Goal: Information Seeking & Learning: Understand process/instructions

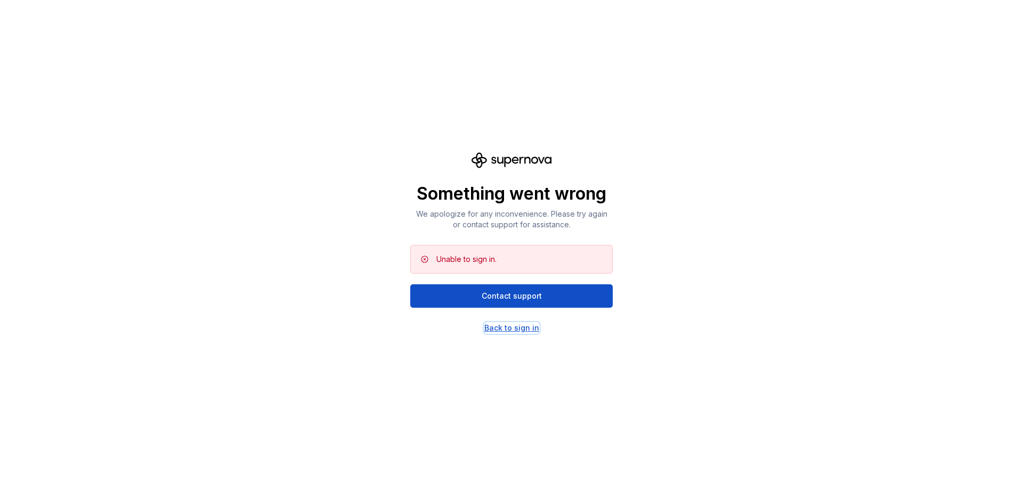
click at [523, 333] on div "Back to sign in" at bounding box center [511, 328] width 55 height 11
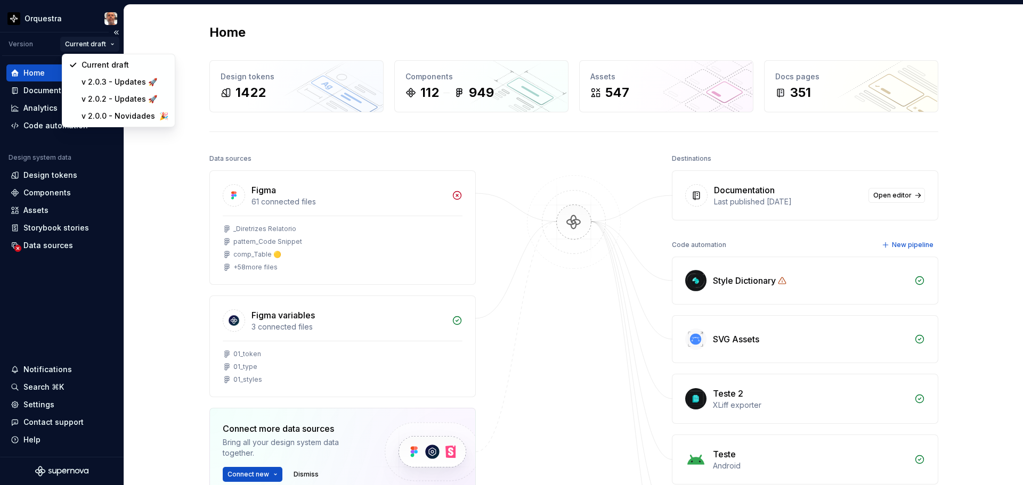
click at [113, 43] on html "Orquestra Version Current draft Home Documentation Analytics Code automation De…" at bounding box center [511, 242] width 1023 height 485
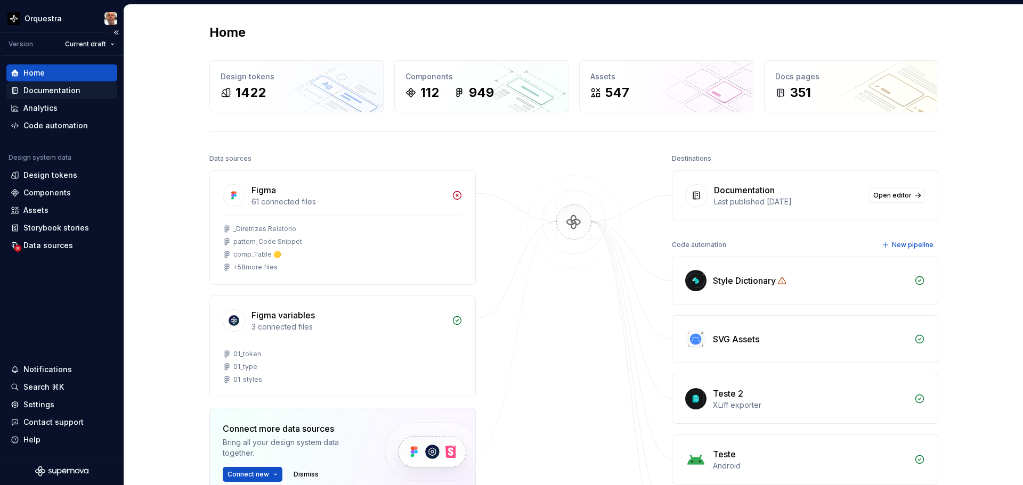
click at [73, 95] on div "Documentation" at bounding box center [51, 90] width 57 height 11
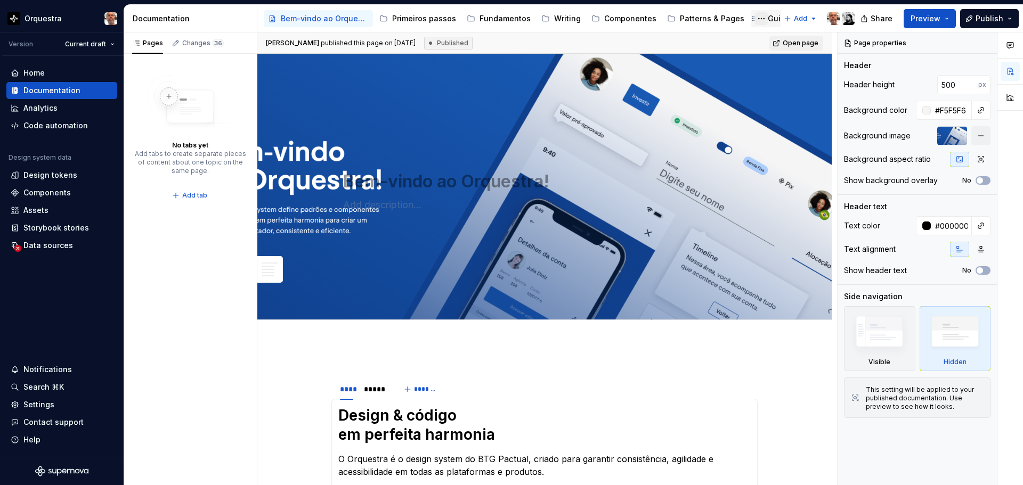
click at [755, 18] on button "Page tree" at bounding box center [761, 18] width 13 height 13
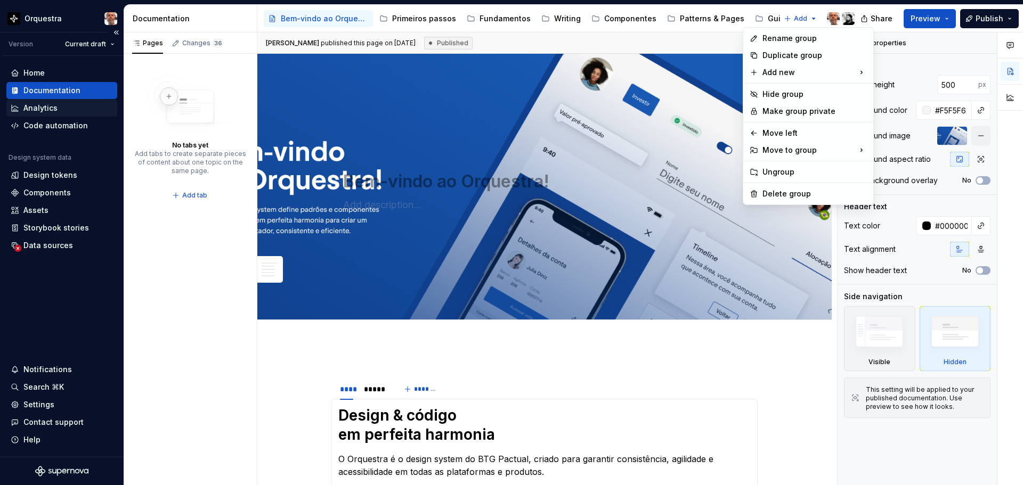
click at [45, 108] on html "Orquestra Version Current draft Home Documentation Analytics Code automation De…" at bounding box center [511, 242] width 1023 height 485
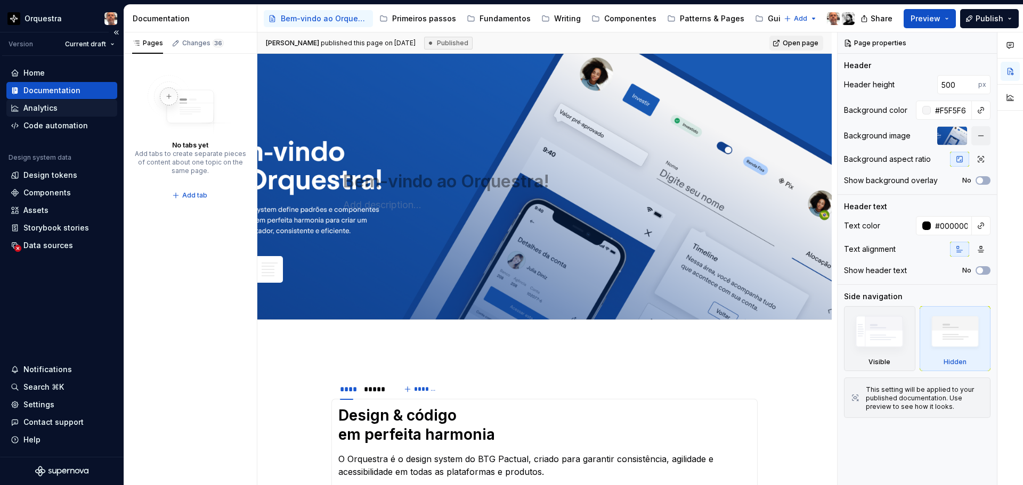
click at [44, 108] on div "Analytics" at bounding box center [40, 108] width 34 height 11
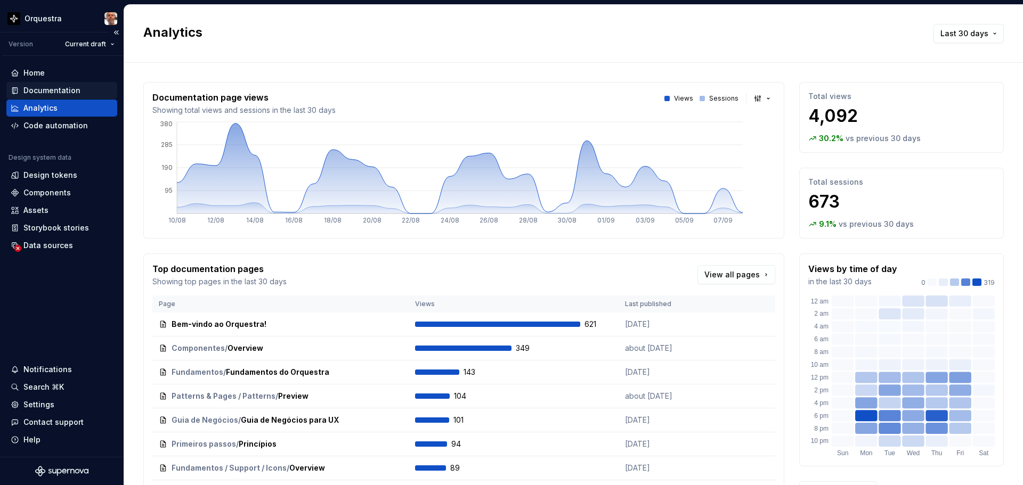
click at [42, 87] on div "Documentation" at bounding box center [51, 90] width 57 height 11
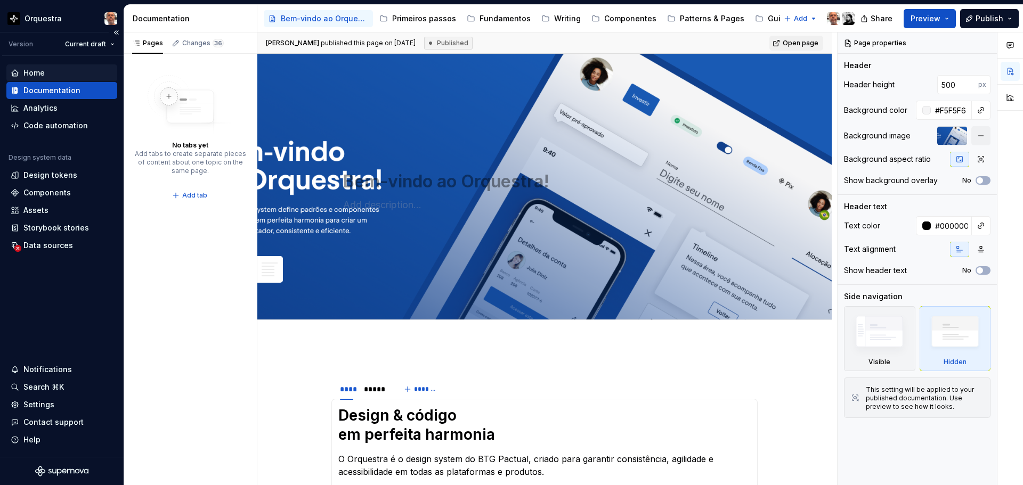
click at [42, 71] on div "Home" at bounding box center [33, 73] width 21 height 11
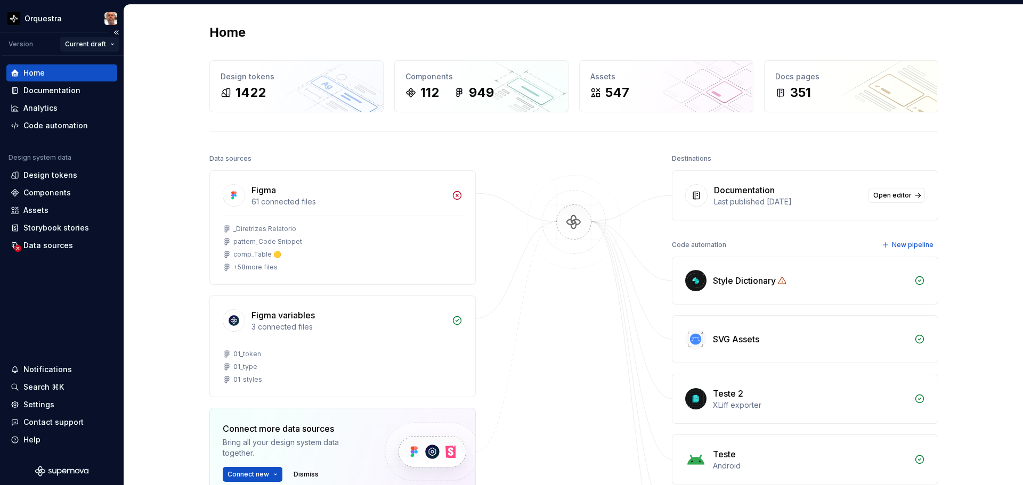
click at [111, 43] on html "Orquestra Version Current draft Home Documentation Analytics Code automation De…" at bounding box center [511, 242] width 1023 height 485
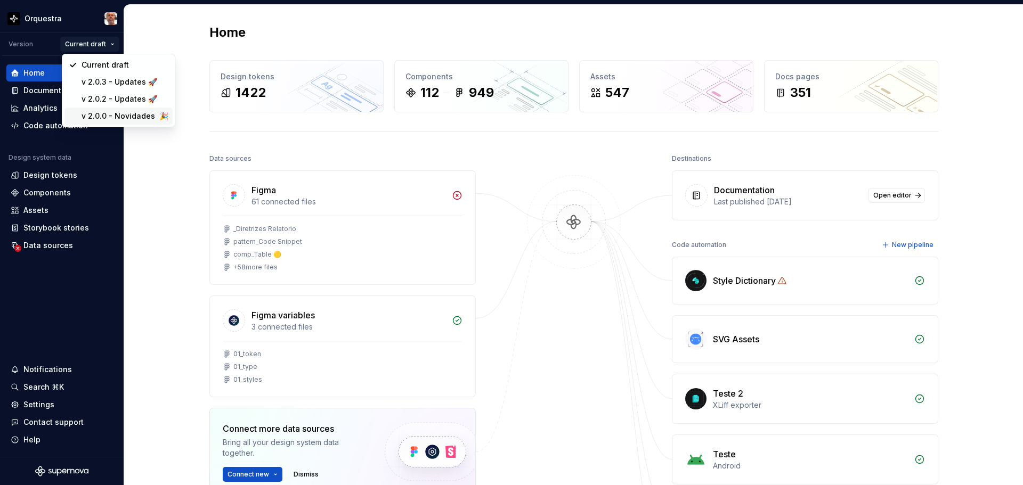
click at [129, 119] on div "v 2.0.0 - Novidades 🎉" at bounding box center [125, 116] width 87 height 11
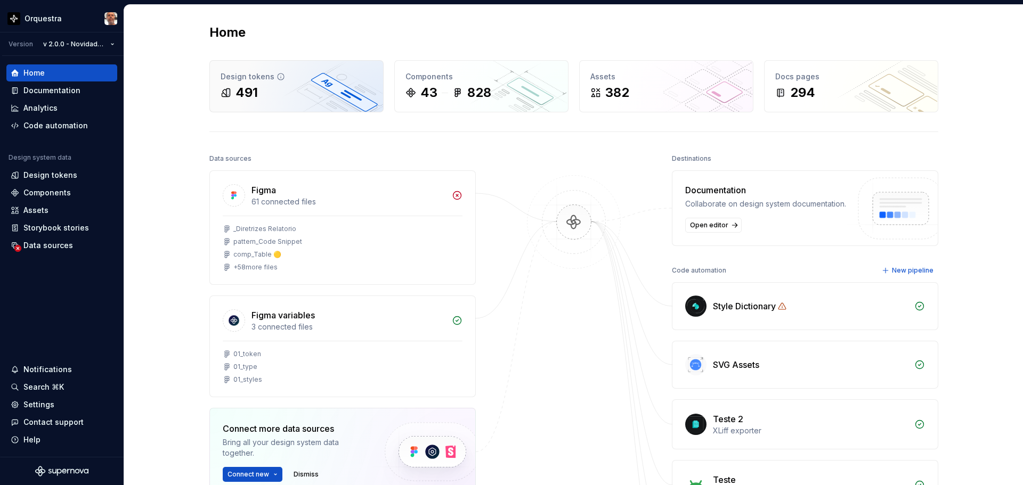
click at [285, 85] on div "491" at bounding box center [297, 92] width 152 height 17
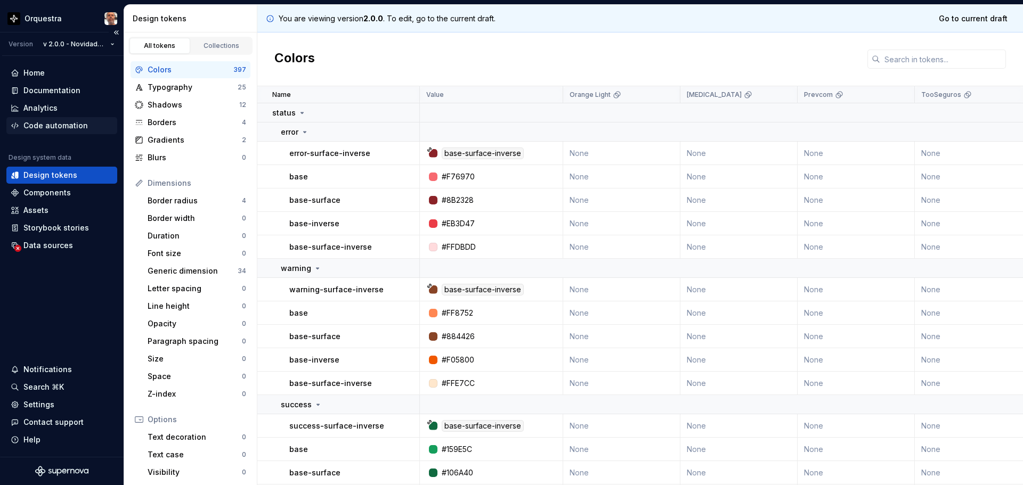
click at [58, 127] on div "Code automation" at bounding box center [55, 125] width 64 height 11
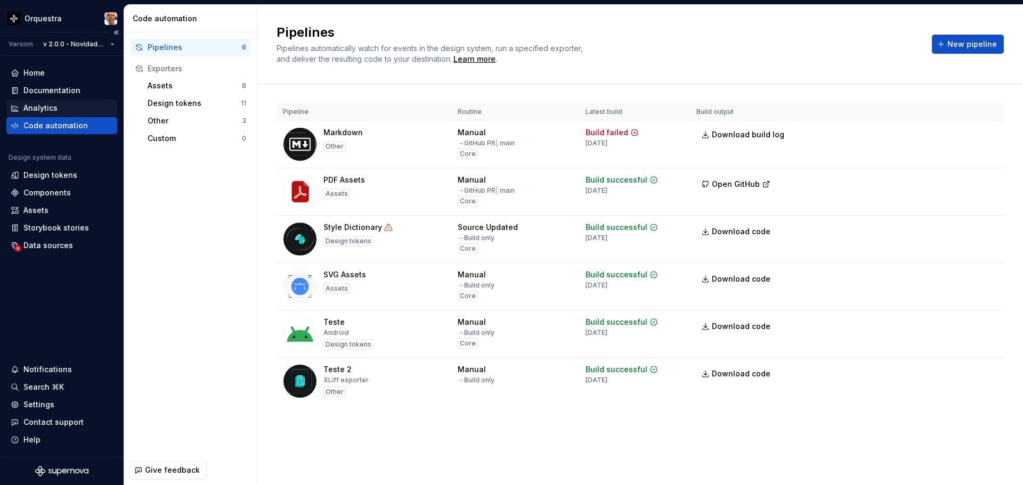
click at [39, 106] on div "Analytics" at bounding box center [40, 108] width 34 height 11
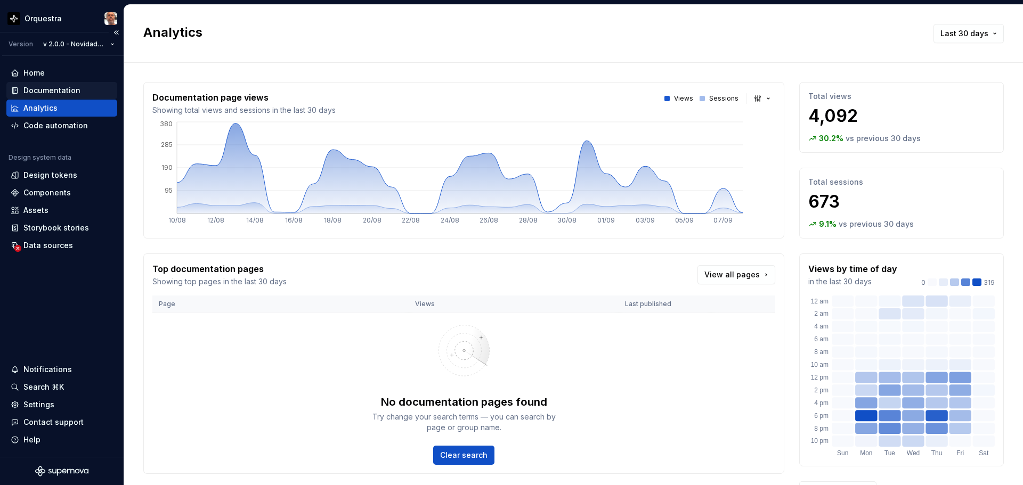
click at [50, 90] on div "Documentation" at bounding box center [51, 90] width 57 height 11
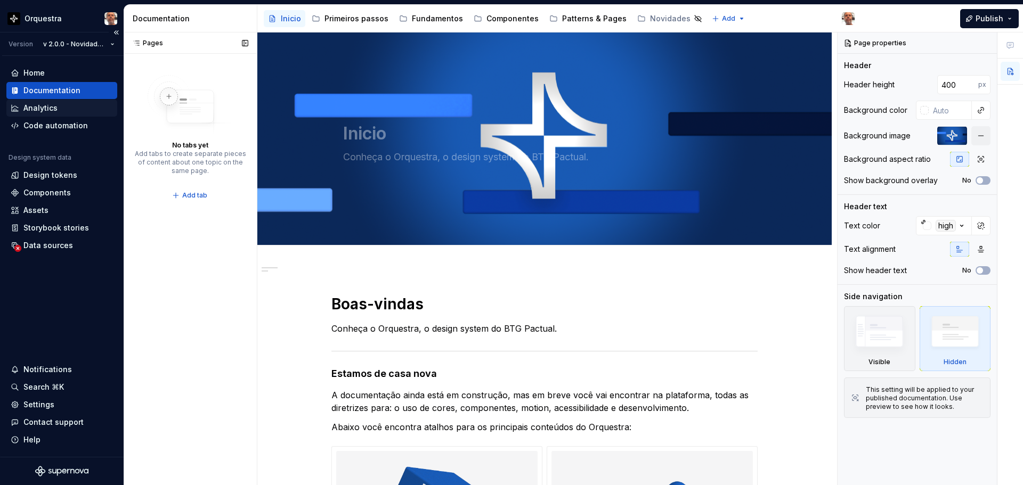
click at [47, 110] on div "Analytics" at bounding box center [40, 108] width 34 height 11
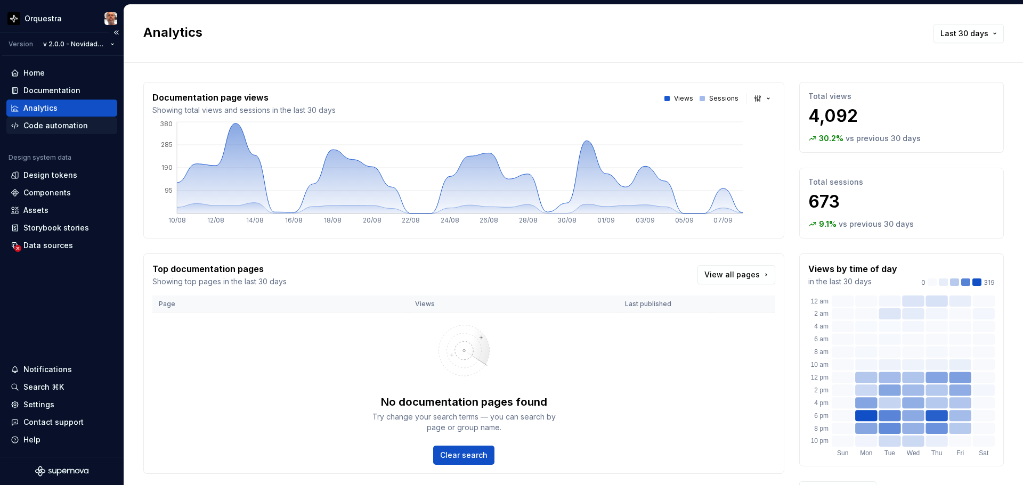
click at [54, 123] on div "Code automation" at bounding box center [55, 125] width 64 height 11
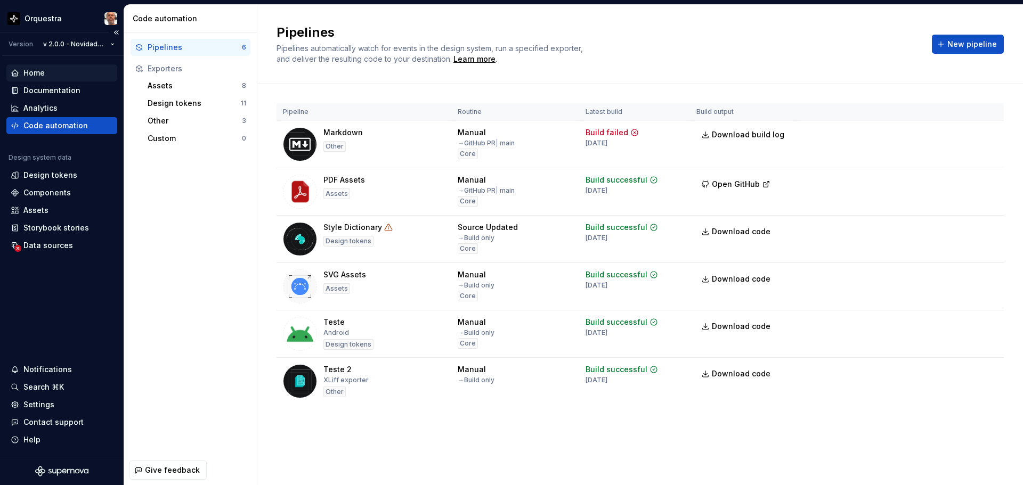
click at [39, 74] on div "Home" at bounding box center [33, 73] width 21 height 11
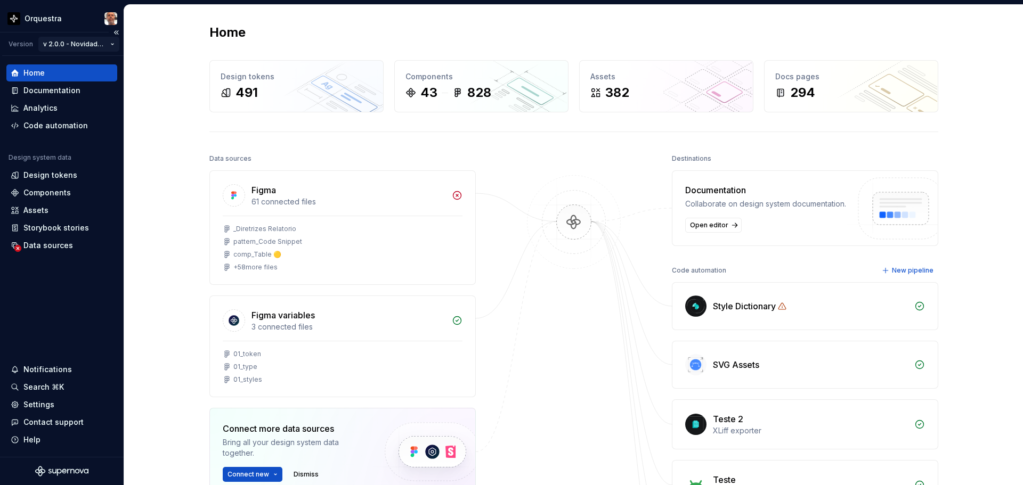
click at [110, 43] on html "Orquestra Version v 2.0.0 - Novidades 🎉 Home Documentation Analytics Code autom…" at bounding box center [511, 242] width 1023 height 485
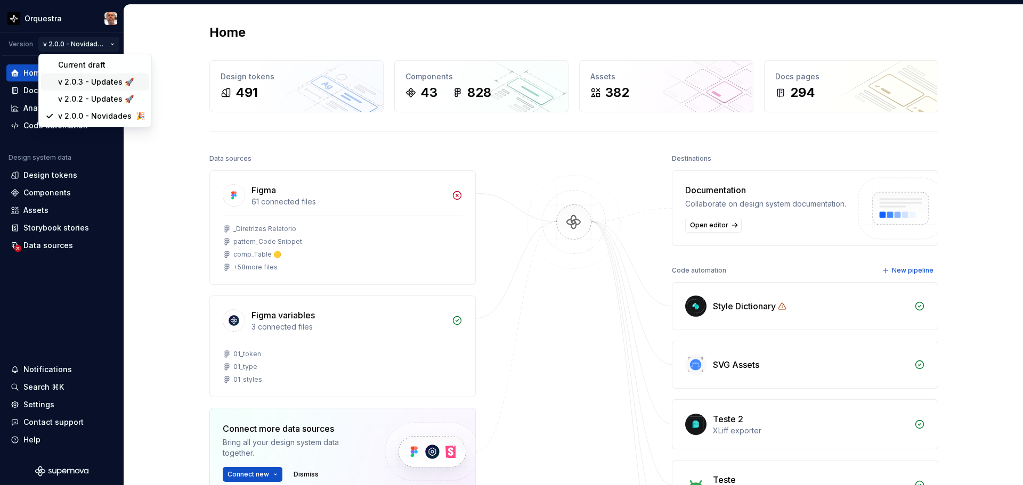
click at [97, 77] on div "v 2.0.3 - Updates 🚀" at bounding box center [101, 82] width 87 height 11
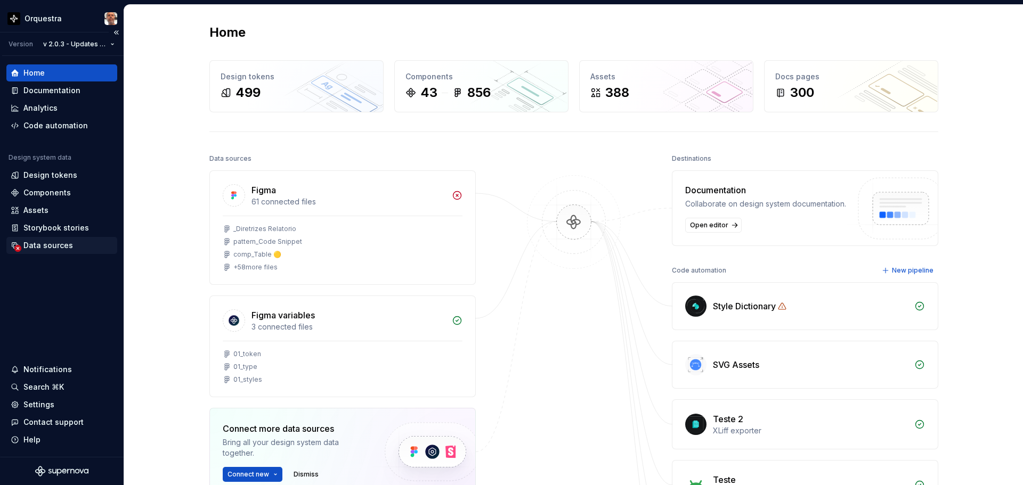
click at [48, 242] on div "Data sources" at bounding box center [48, 245] width 50 height 11
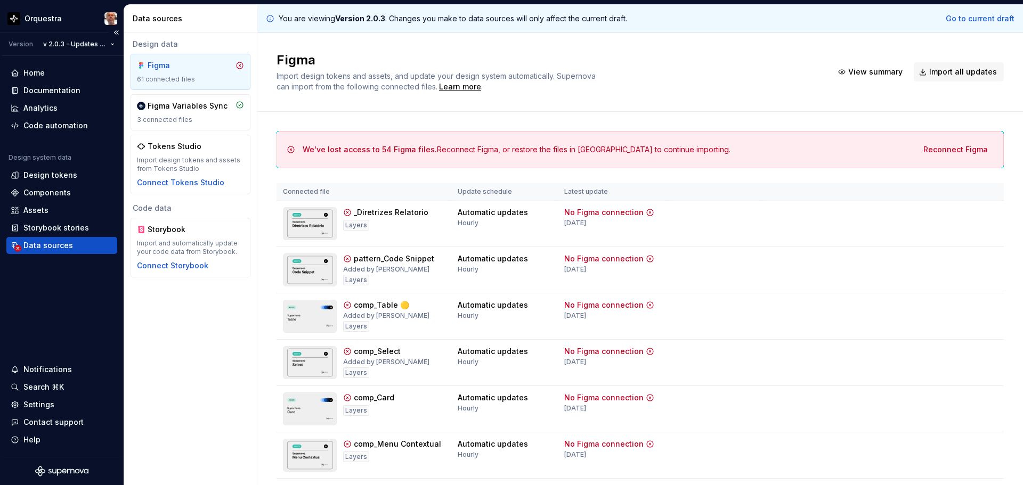
scroll to position [28, 0]
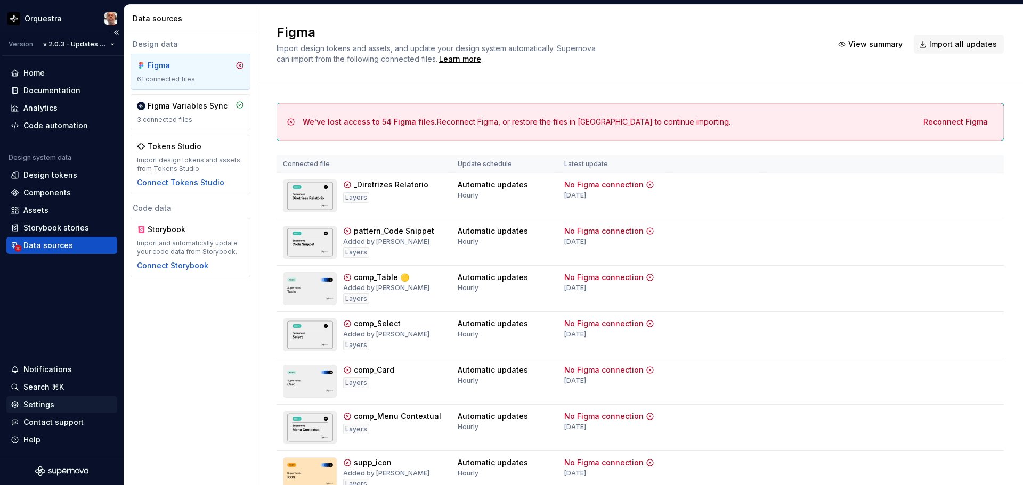
click at [30, 406] on div "Settings" at bounding box center [38, 405] width 31 height 11
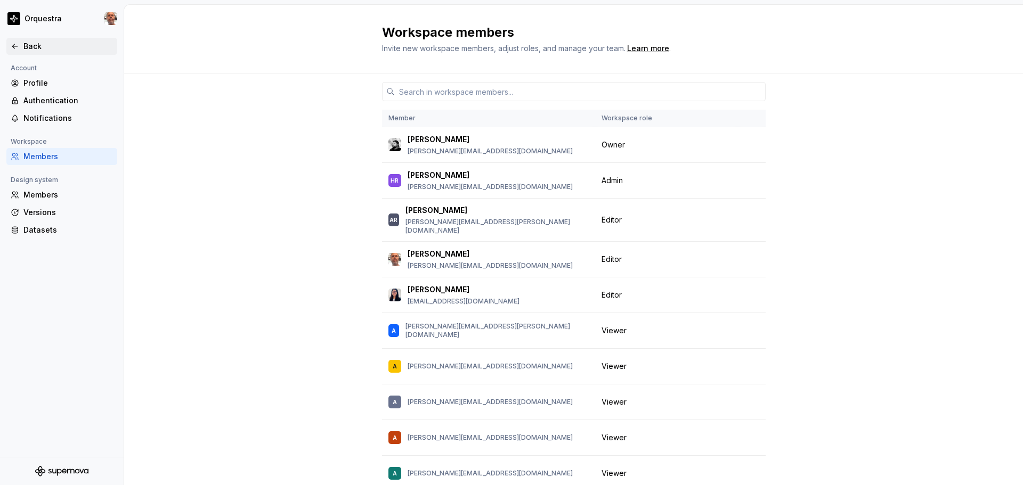
click at [8, 43] on div "Back" at bounding box center [61, 46] width 111 height 17
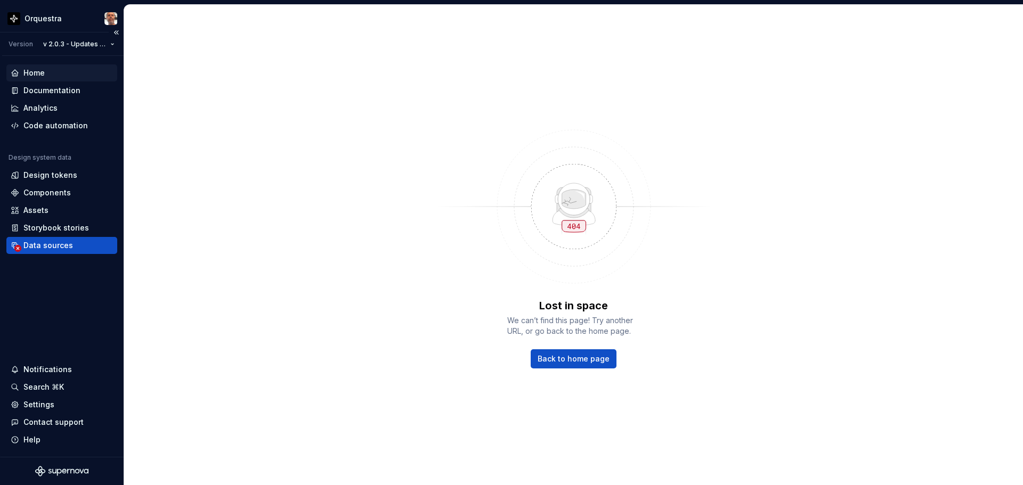
click at [22, 73] on div "Home" at bounding box center [62, 73] width 102 height 11
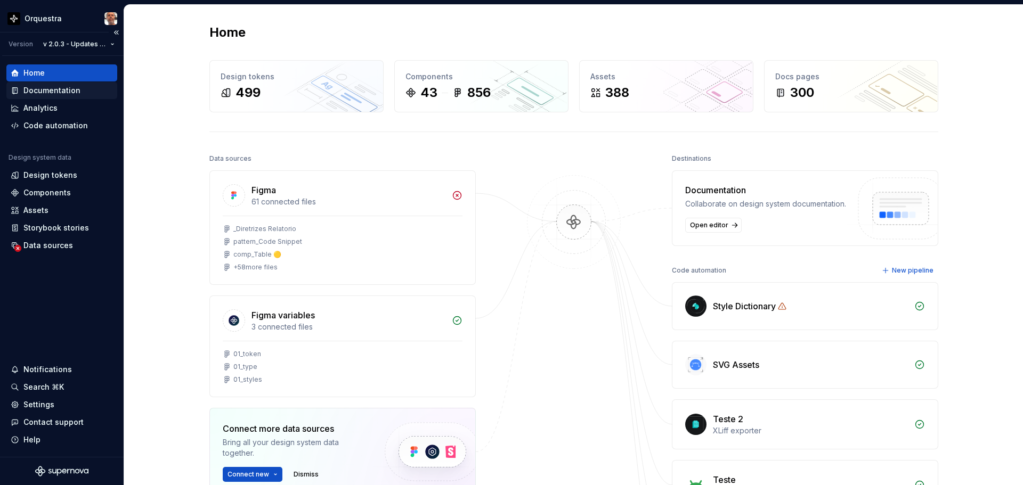
click at [50, 92] on div "Documentation" at bounding box center [51, 90] width 57 height 11
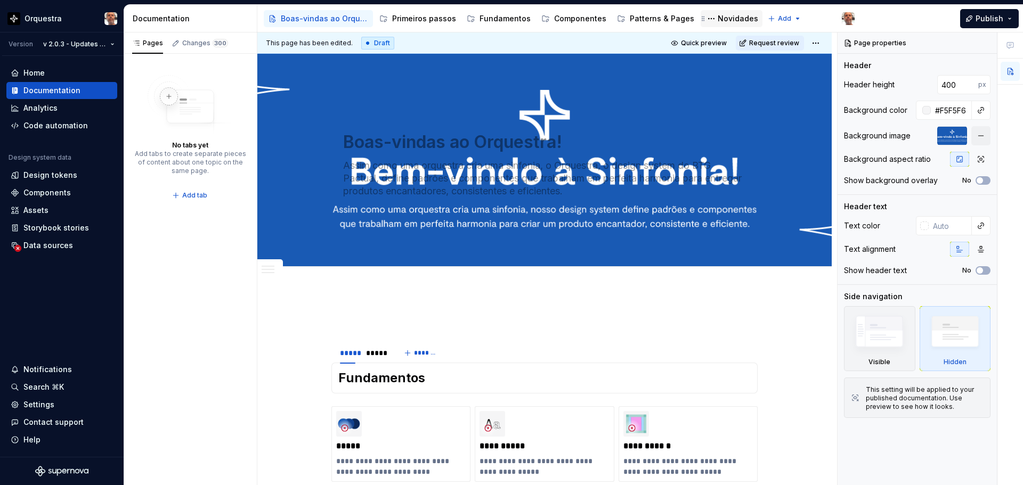
click at [718, 16] on div "Novidades" at bounding box center [738, 18] width 40 height 11
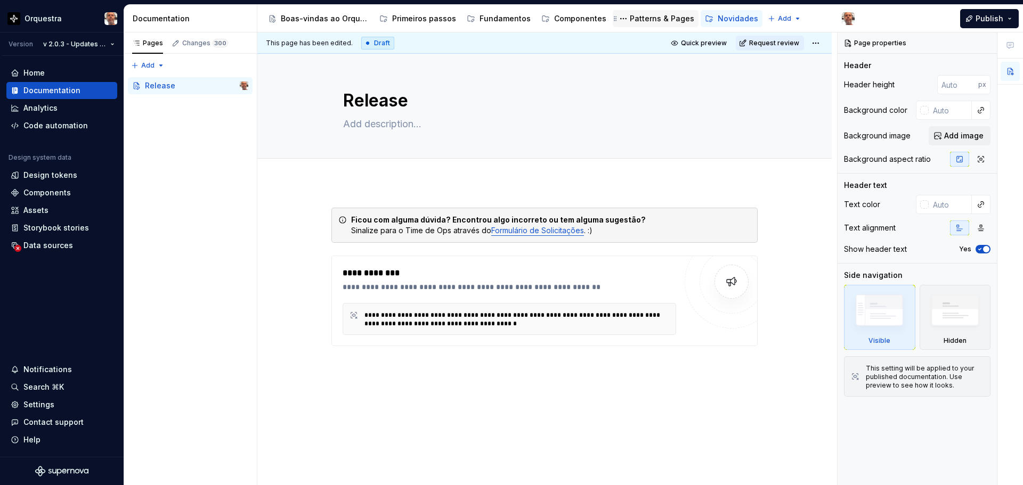
click at [635, 18] on div "Patterns & Pages" at bounding box center [662, 18] width 64 height 11
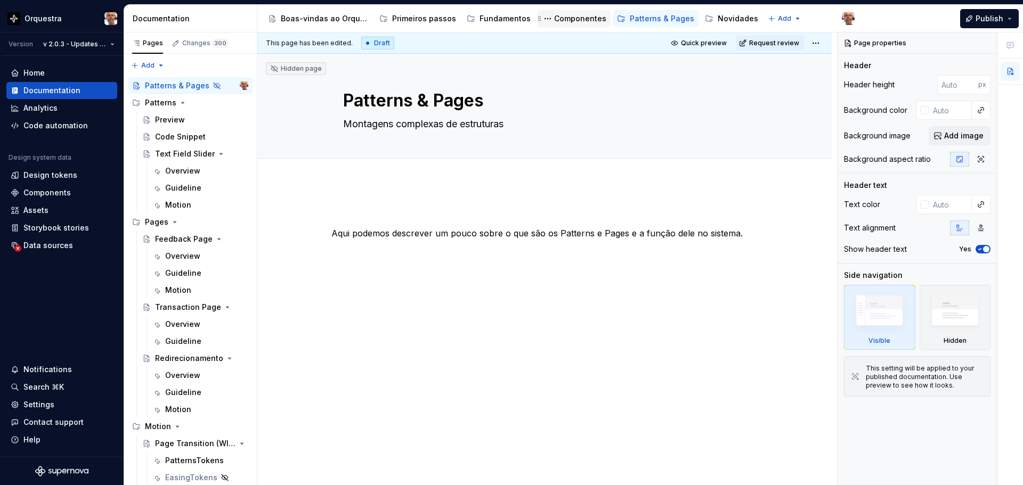
click at [570, 21] on div "Componentes" at bounding box center [580, 18] width 52 height 11
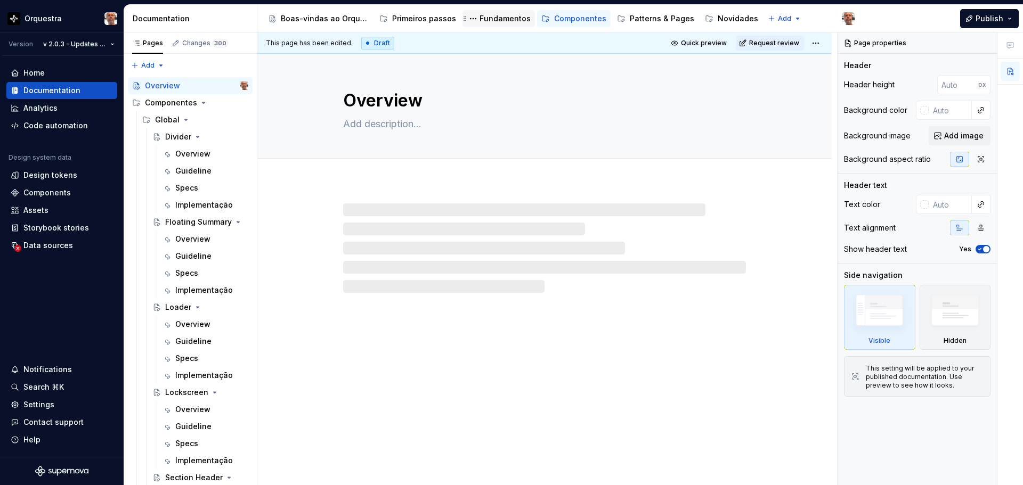
click at [483, 13] on div "Fundamentos" at bounding box center [505, 18] width 51 height 11
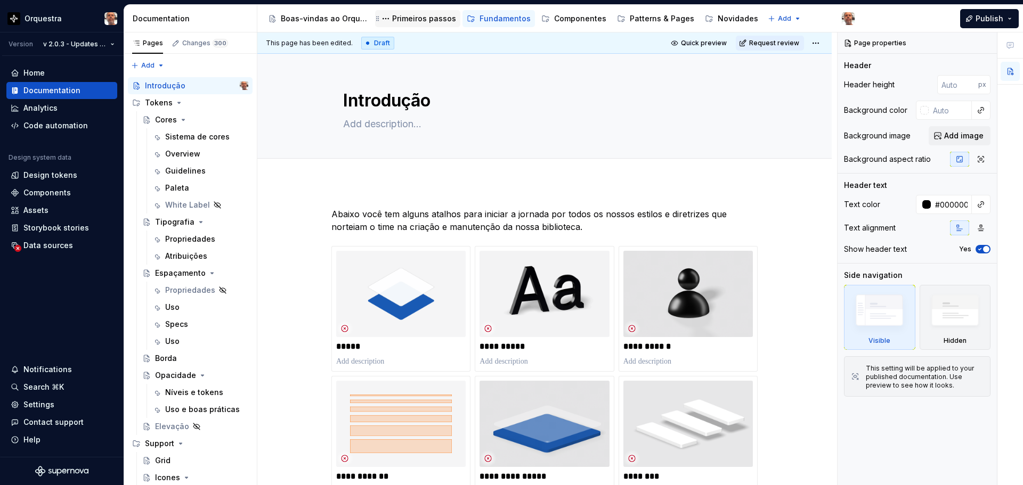
click at [414, 17] on div "Primeiros passos" at bounding box center [424, 18] width 64 height 11
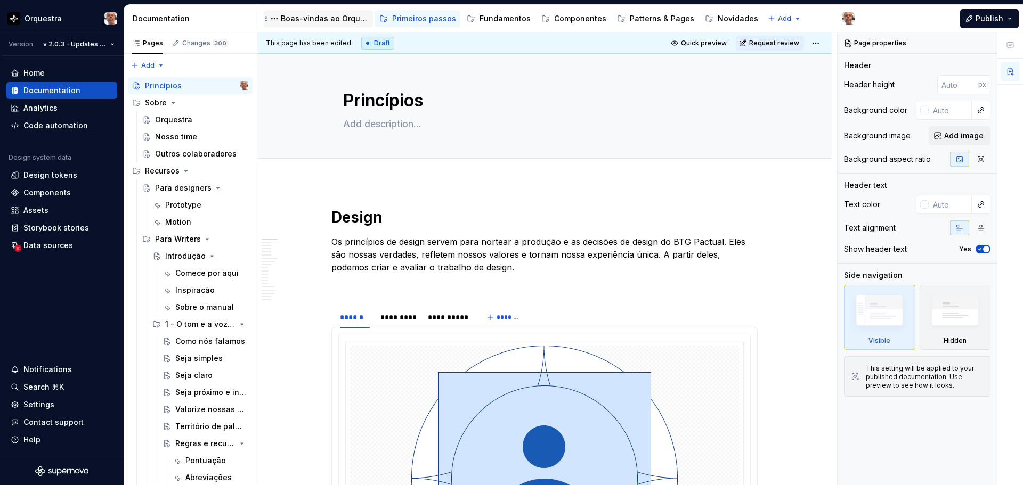
click at [310, 17] on div "Boas-vindas ao Orquestra!" at bounding box center [325, 18] width 88 height 11
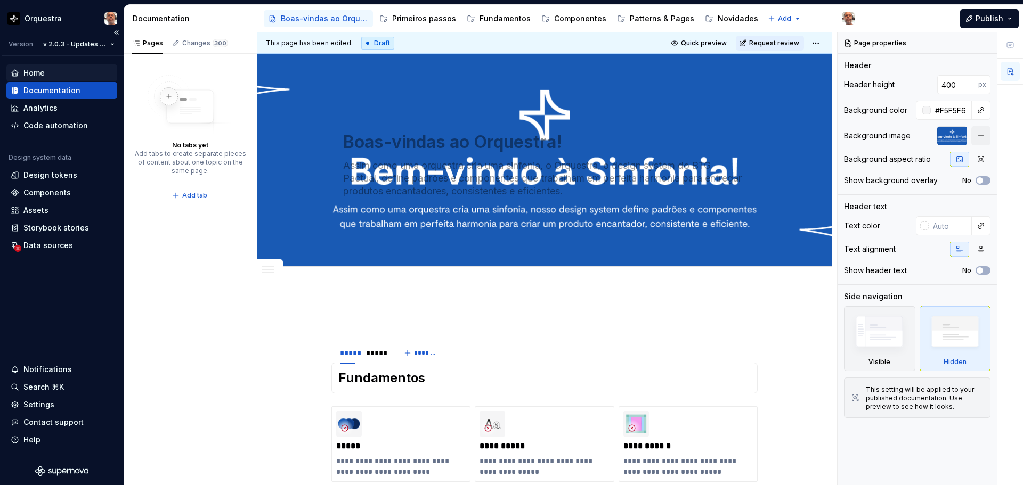
click at [37, 72] on div "Home" at bounding box center [33, 73] width 21 height 11
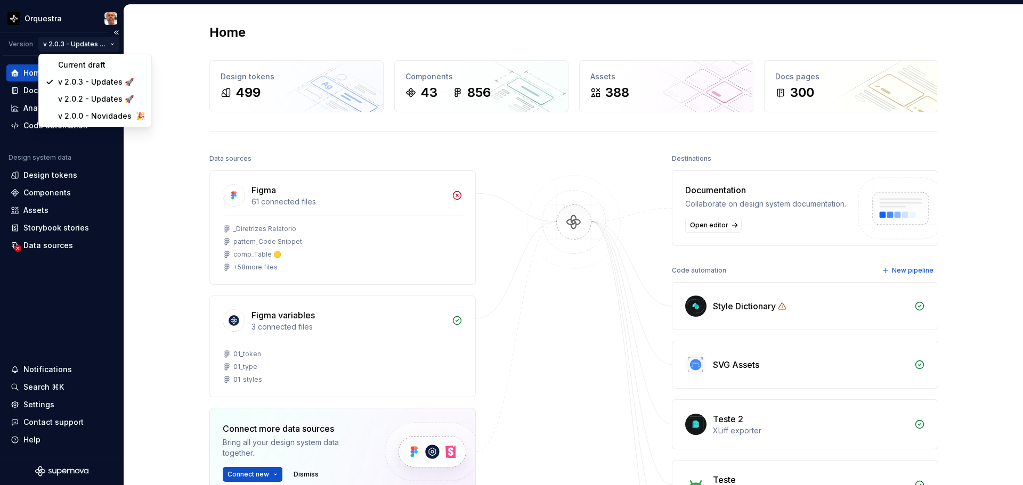
click at [114, 44] on html "Orquestra Version v 2.0.3 - Updates 🚀 Home Documentation Analytics Code automat…" at bounding box center [511, 242] width 1023 height 485
click at [90, 62] on div "Current draft" at bounding box center [101, 65] width 87 height 11
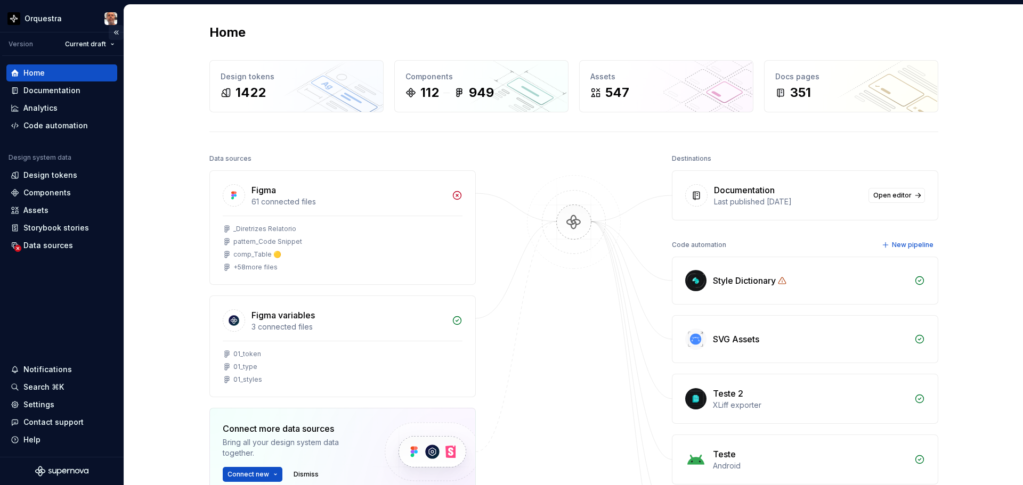
click at [118, 30] on button "Collapse sidebar" at bounding box center [116, 32] width 15 height 15
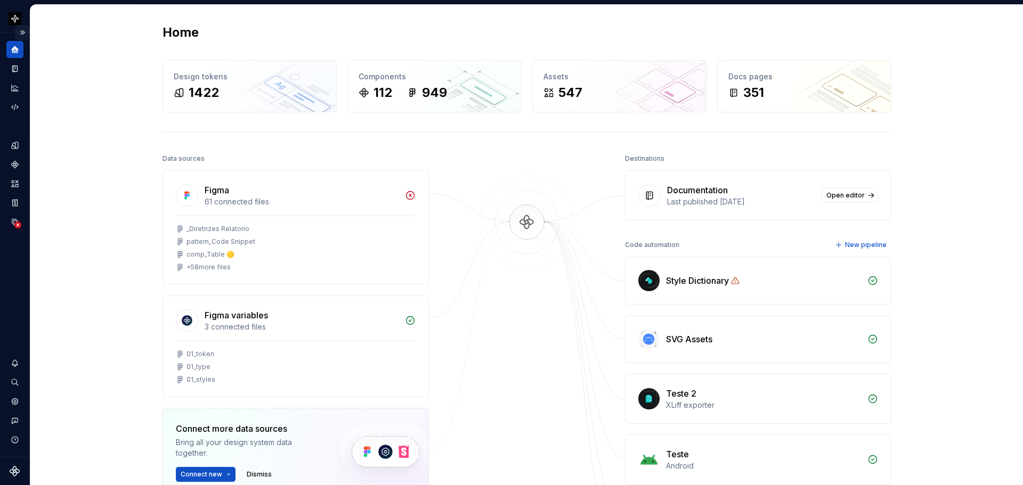
click at [25, 28] on button "Expand sidebar" at bounding box center [22, 32] width 15 height 15
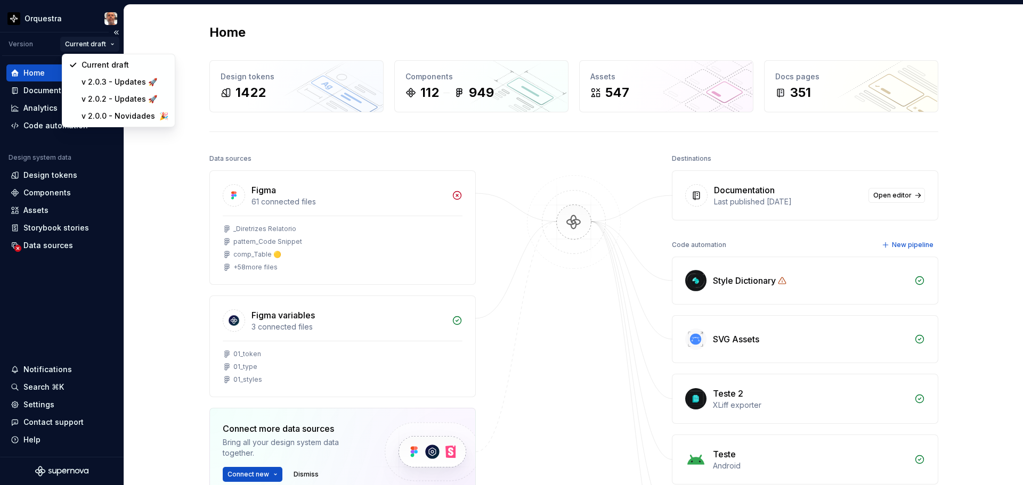
click at [107, 43] on html "Orquestra Version Current draft Home Documentation Analytics Code automation De…" at bounding box center [511, 242] width 1023 height 485
click at [117, 80] on div "v 2.0.3 - Updates 🚀" at bounding box center [125, 81] width 87 height 11
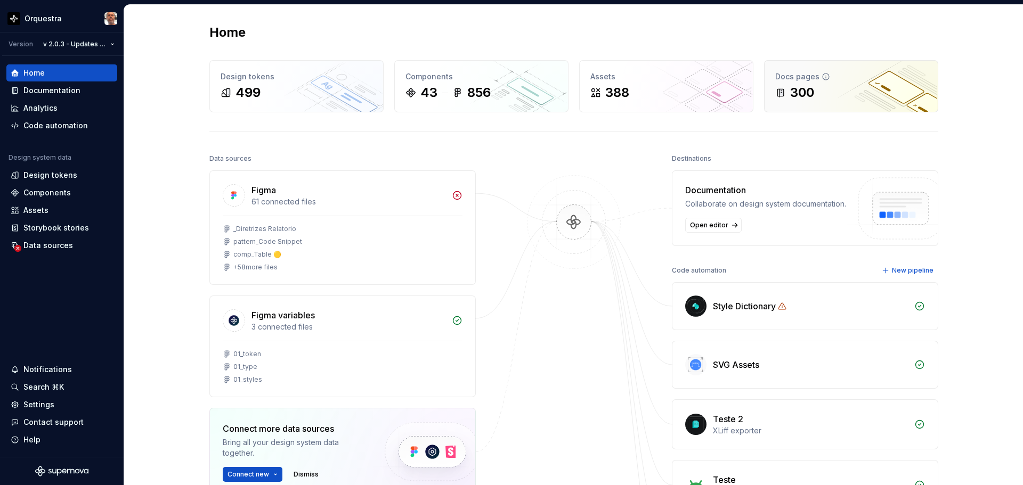
click at [825, 93] on div "300" at bounding box center [851, 92] width 152 height 17
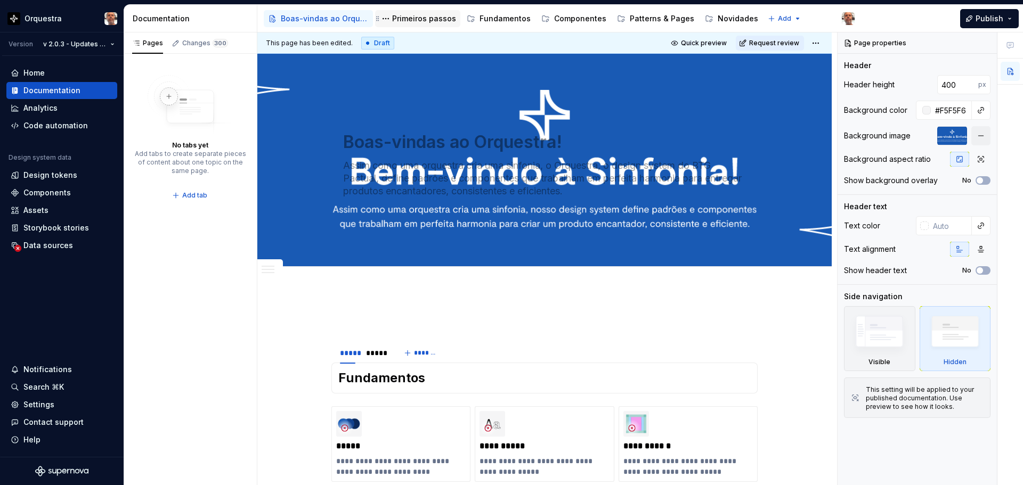
click at [418, 15] on div "Primeiros passos" at bounding box center [424, 18] width 64 height 11
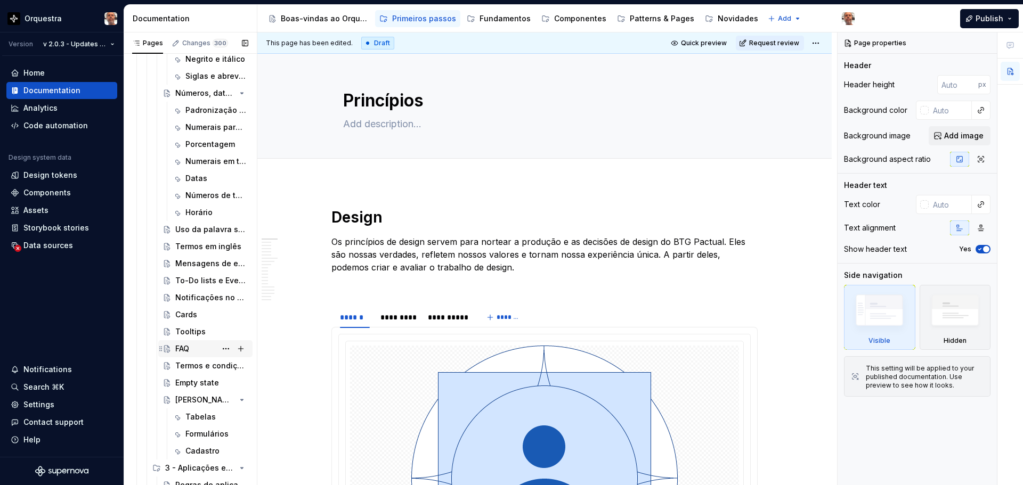
scroll to position [746, 0]
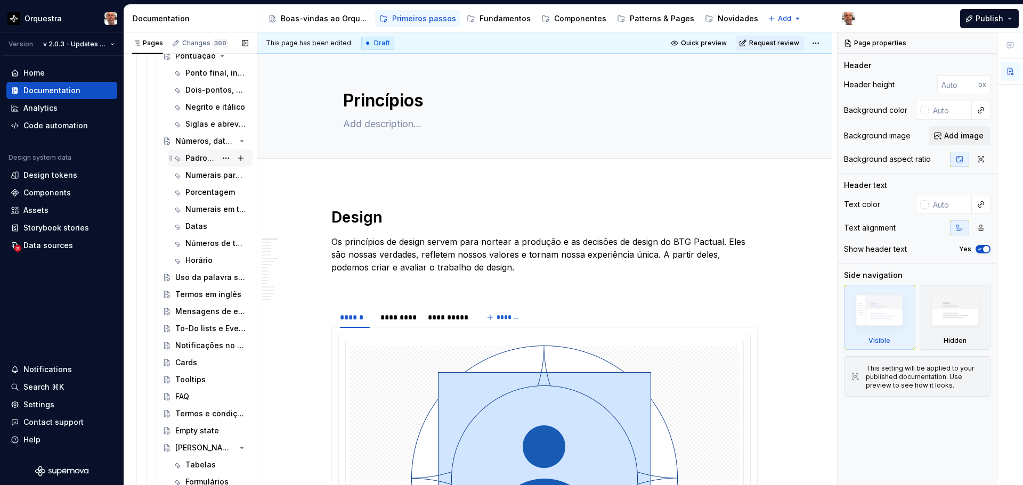
click at [208, 159] on div "Padronização de números" at bounding box center [200, 158] width 31 height 11
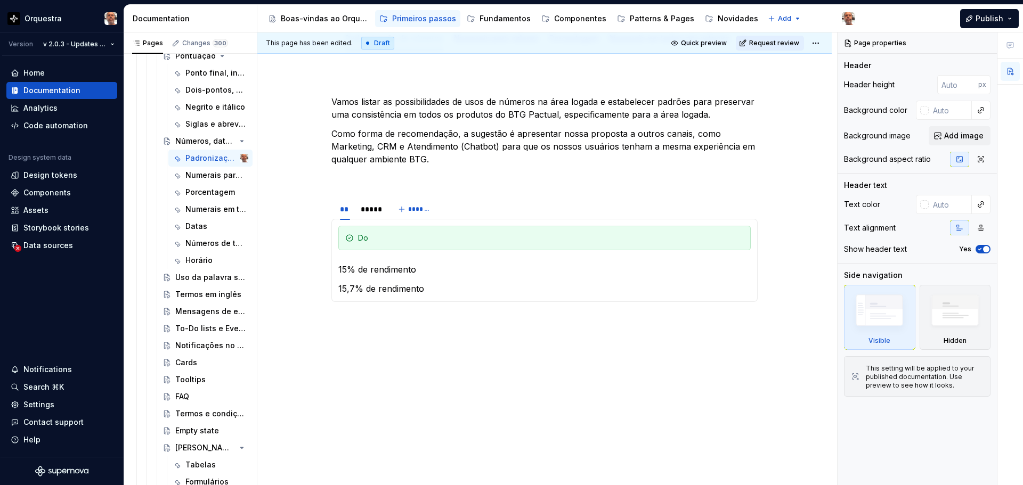
scroll to position [28, 0]
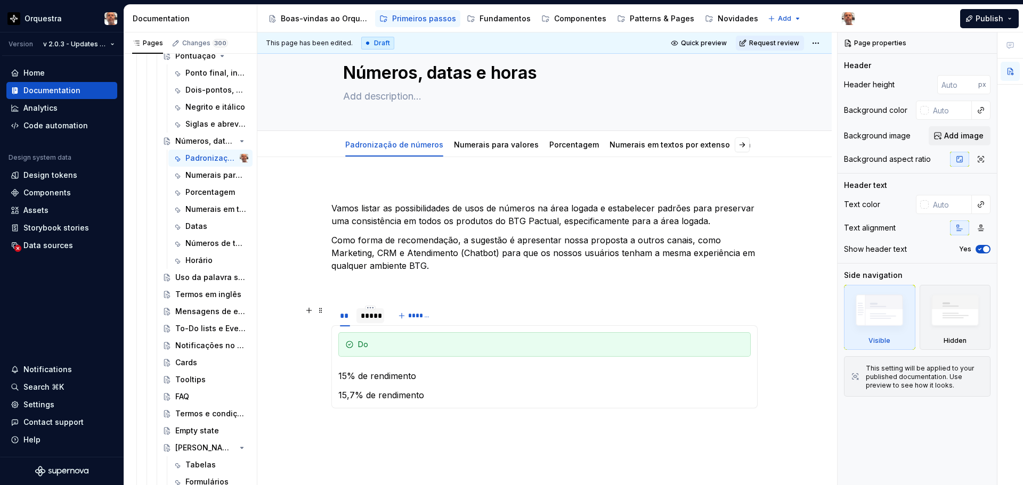
click at [367, 314] on div "*****" at bounding box center [370, 316] width 19 height 11
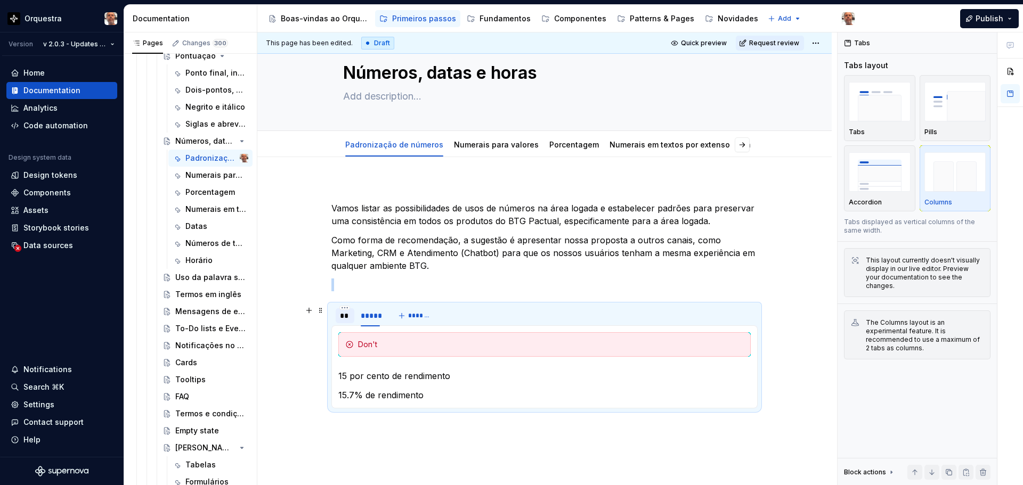
click at [339, 314] on div "**" at bounding box center [345, 316] width 19 height 15
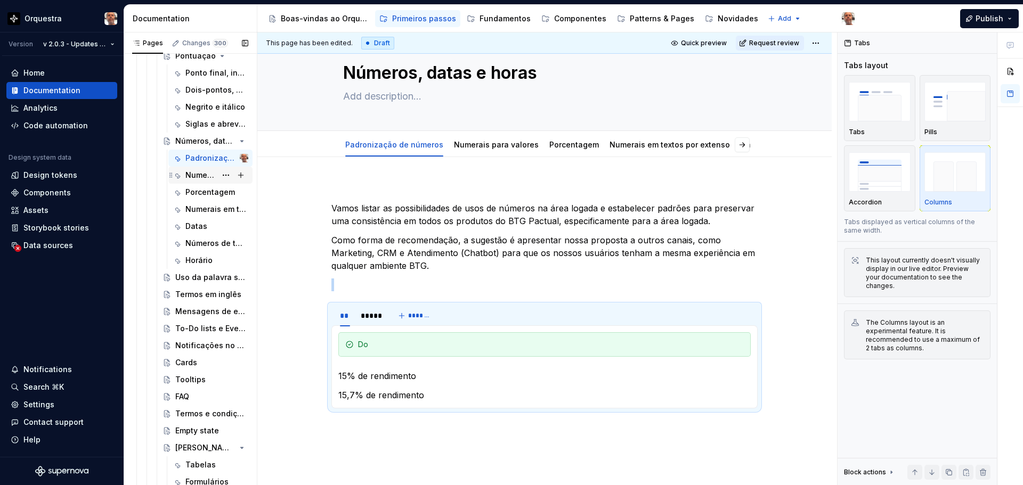
click at [196, 174] on div "Numerais para valores" at bounding box center [200, 175] width 31 height 11
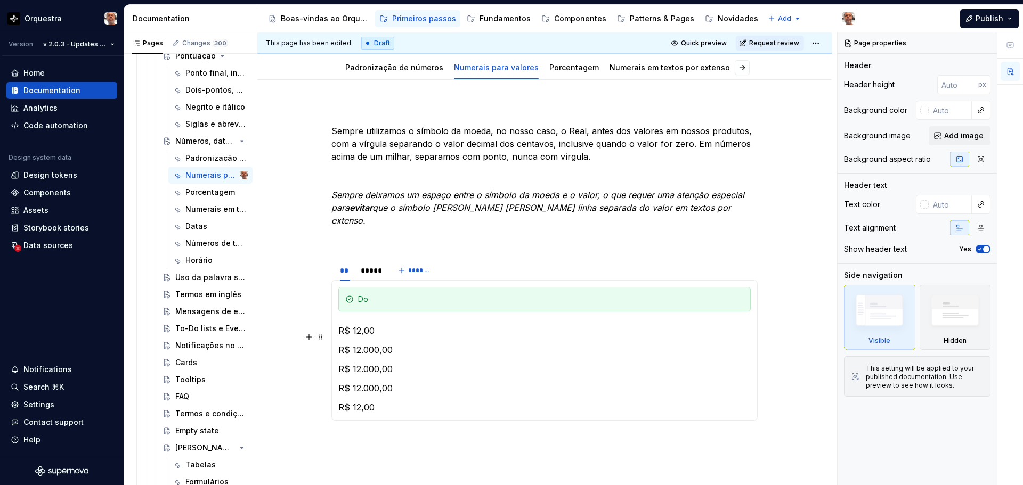
scroll to position [104, 0]
click at [378, 266] on div "*****" at bounding box center [370, 271] width 19 height 11
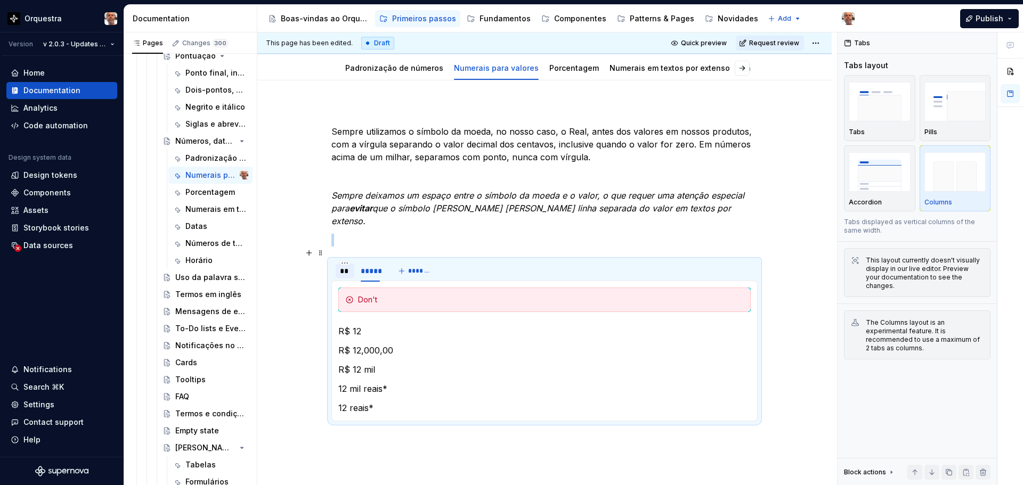
click at [345, 266] on div "**" at bounding box center [345, 271] width 10 height 11
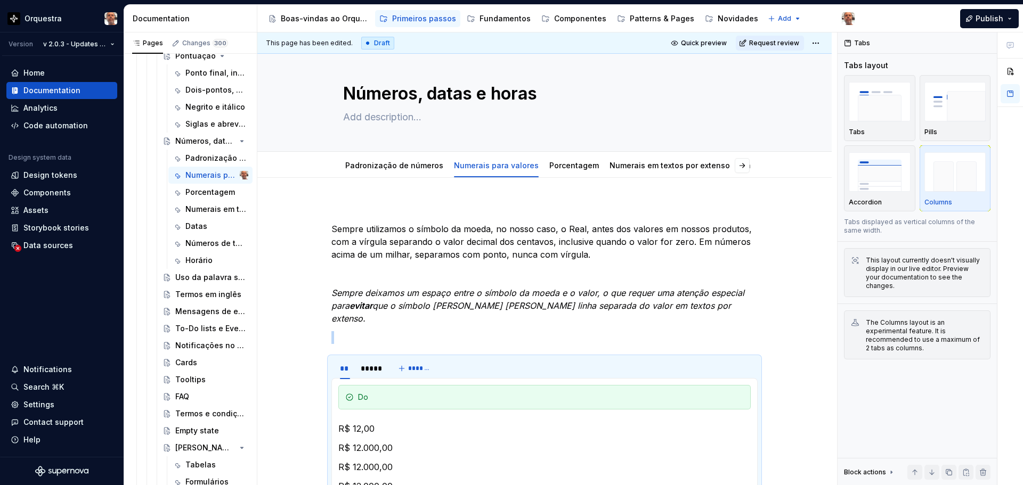
scroll to position [0, 0]
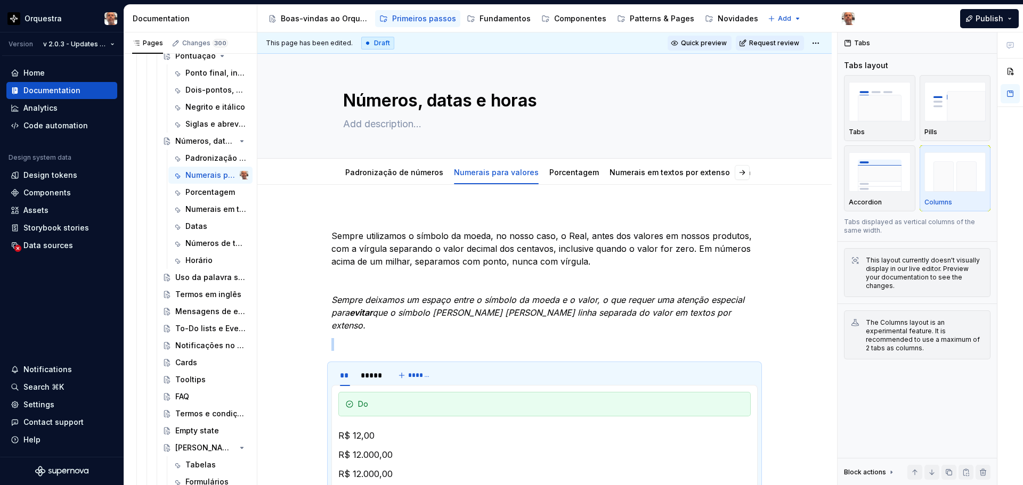
click at [710, 40] on span "Quick preview" at bounding box center [704, 43] width 46 height 9
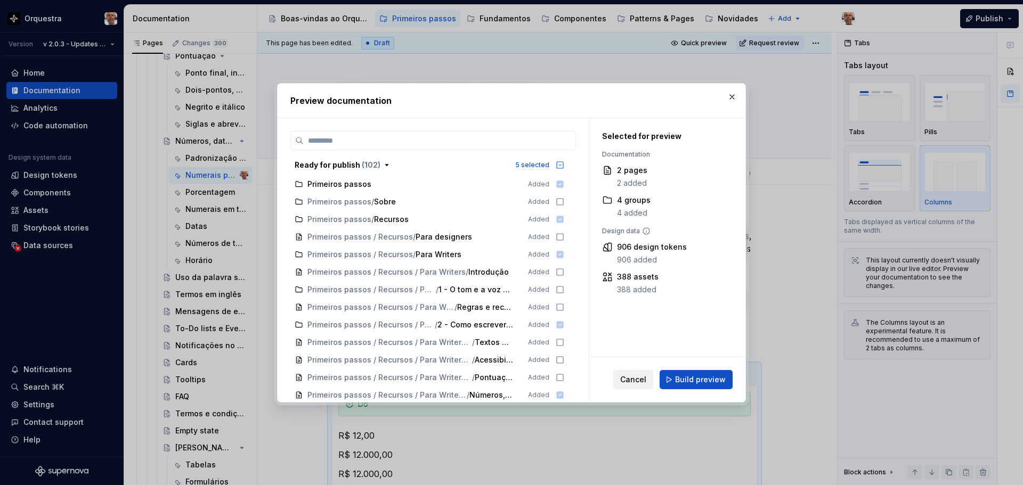
click at [627, 373] on button "Cancel" at bounding box center [633, 379] width 40 height 19
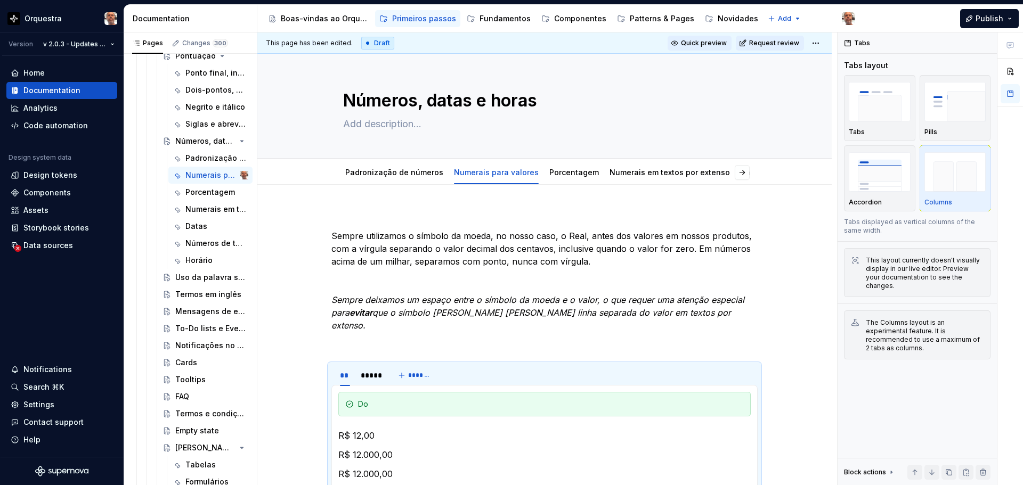
click at [716, 45] on span "Quick preview" at bounding box center [704, 43] width 46 height 9
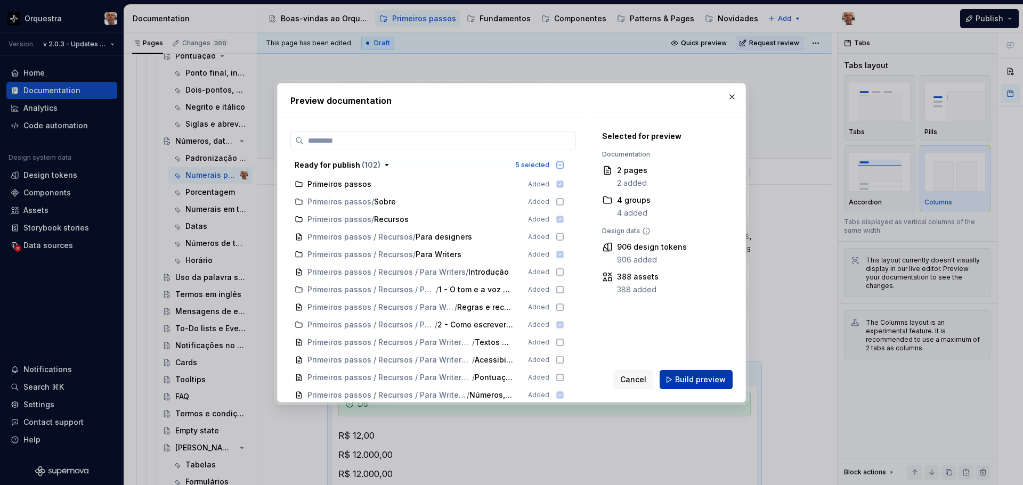
click at [700, 376] on span "Build preview" at bounding box center [700, 380] width 51 height 11
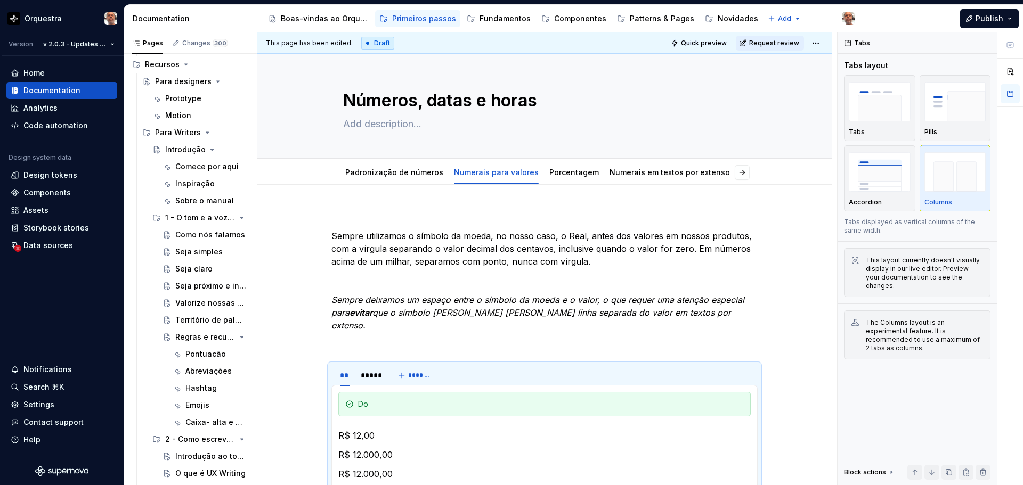
scroll to position [109, 0]
click at [176, 146] on div "Introdução" at bounding box center [185, 147] width 40 height 11
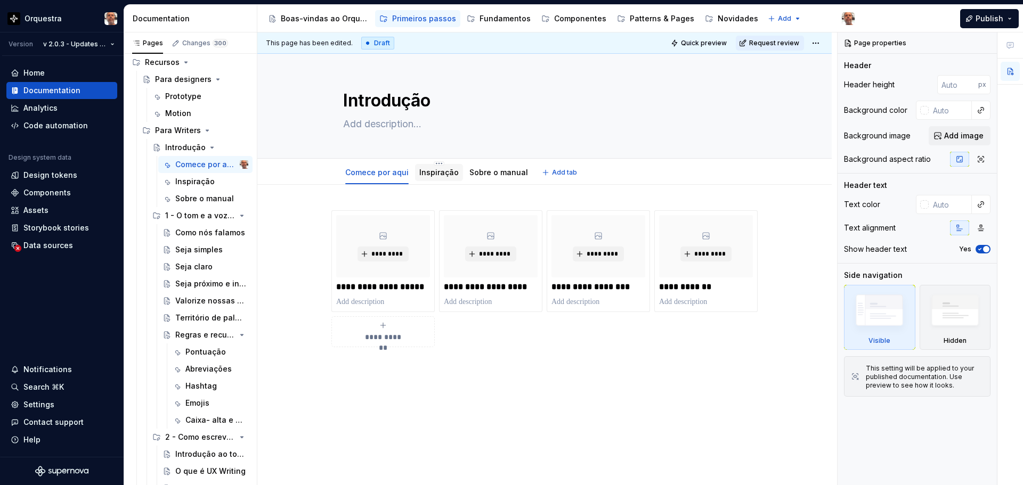
click at [432, 172] on link "Inspiração" at bounding box center [438, 172] width 39 height 9
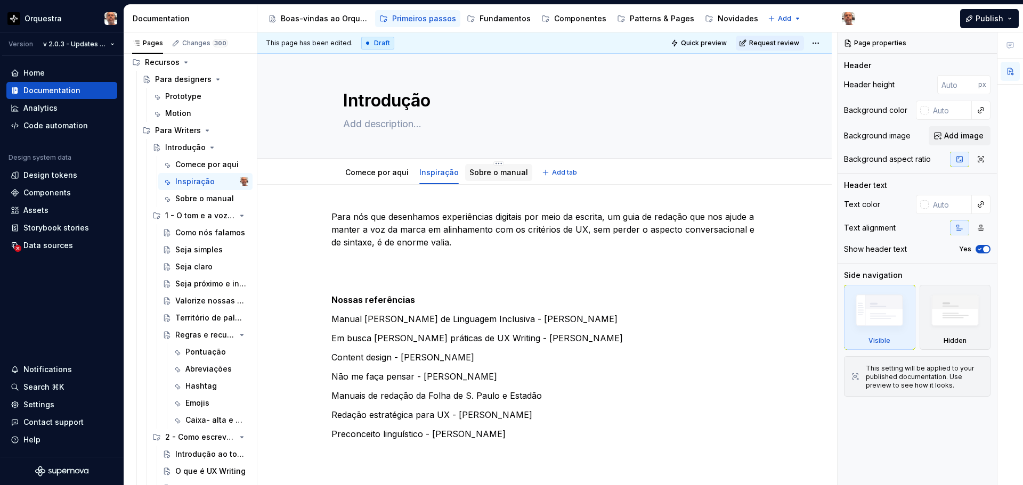
click at [487, 172] on link "Sobre o manual" at bounding box center [498, 172] width 59 height 9
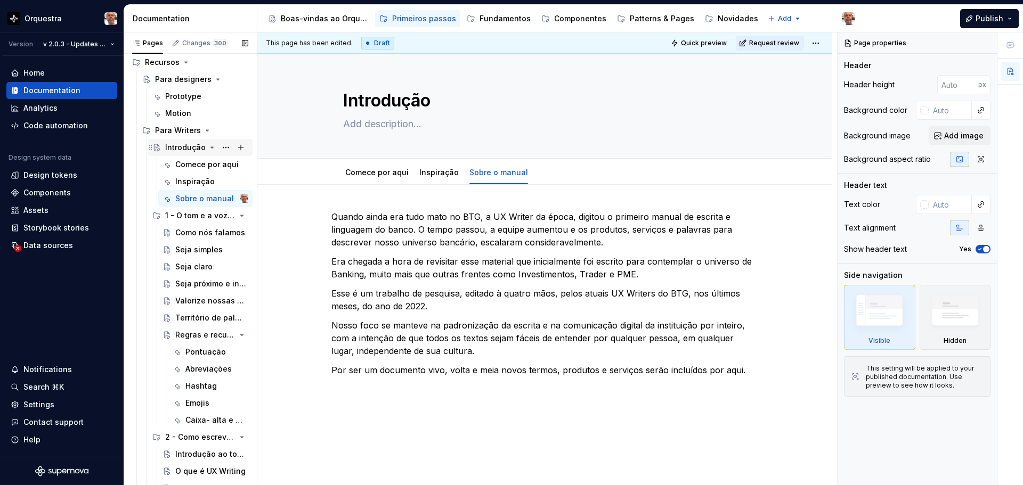
click at [189, 149] on div "Introdução" at bounding box center [185, 147] width 40 height 11
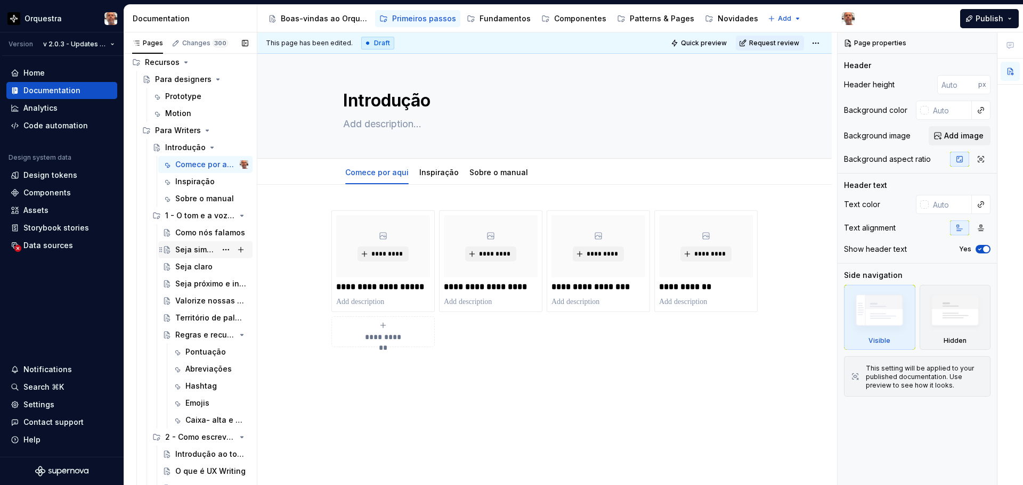
click at [192, 248] on div "Seja simples" at bounding box center [195, 250] width 41 height 11
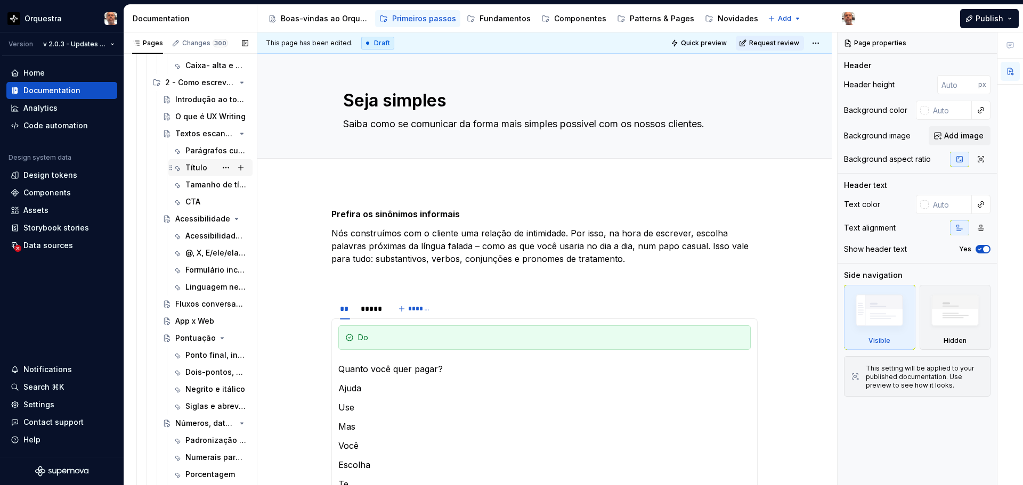
scroll to position [482, 0]
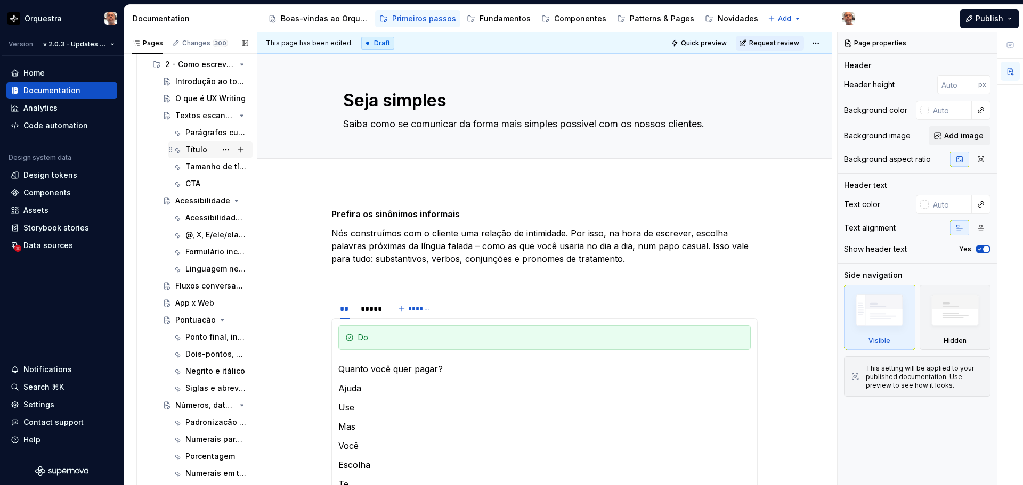
click at [196, 148] on div "Título" at bounding box center [196, 149] width 22 height 11
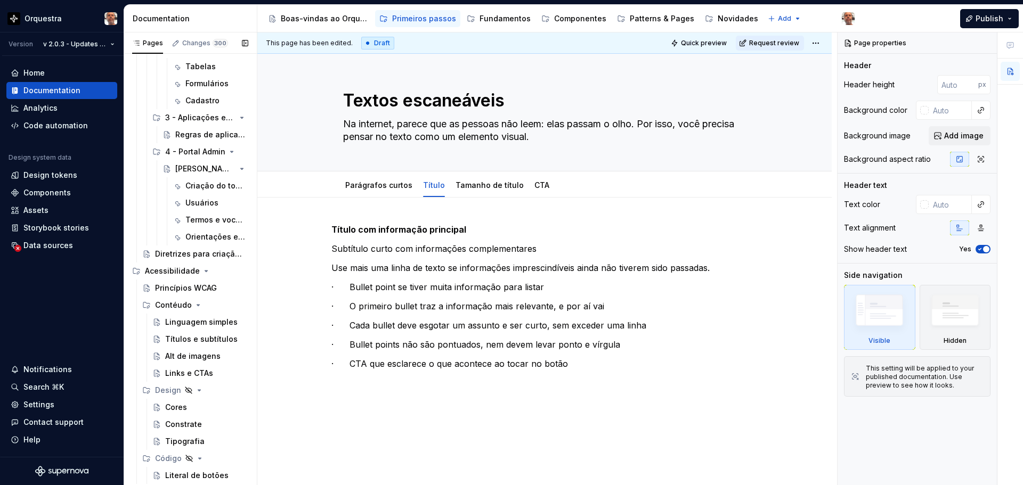
scroll to position [1158, 0]
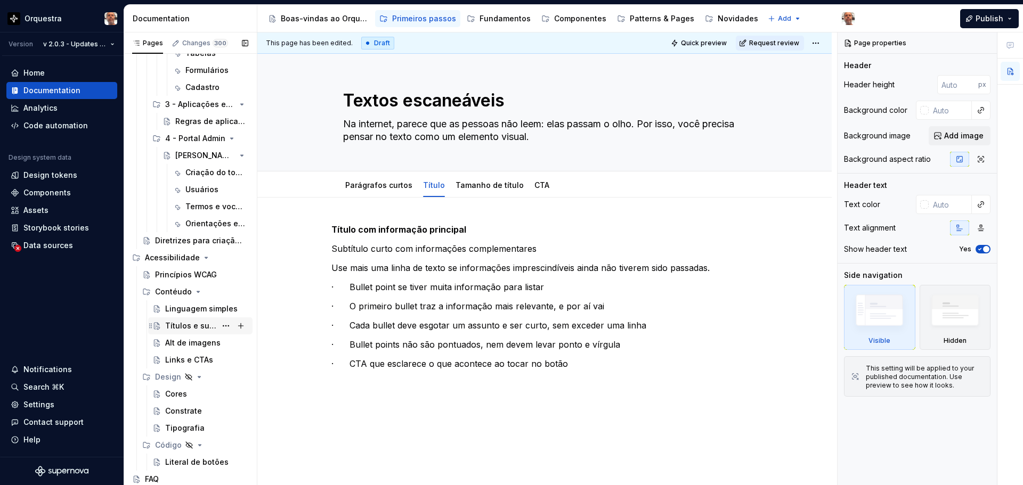
click at [200, 321] on div "Títulos e subtítulos" at bounding box center [190, 326] width 51 height 11
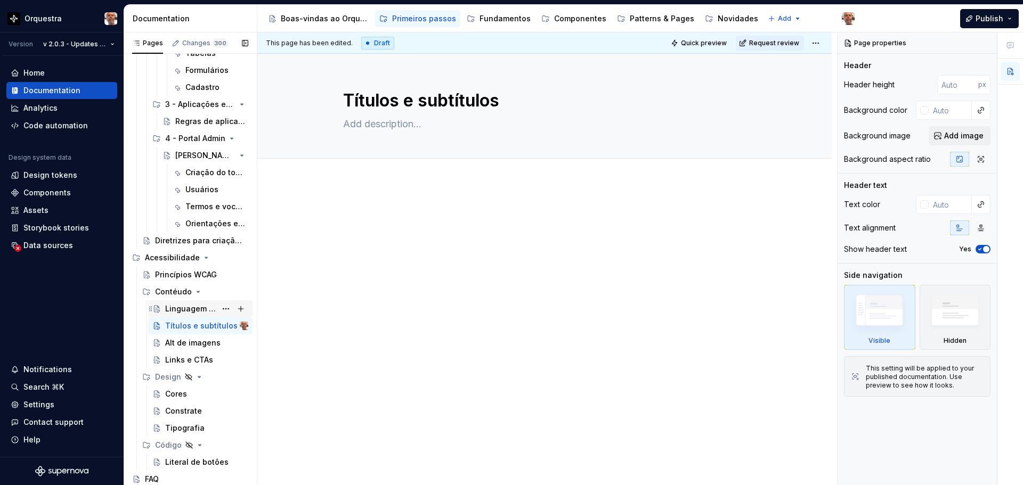
click at [182, 309] on div "Linguagem simples" at bounding box center [190, 309] width 51 height 11
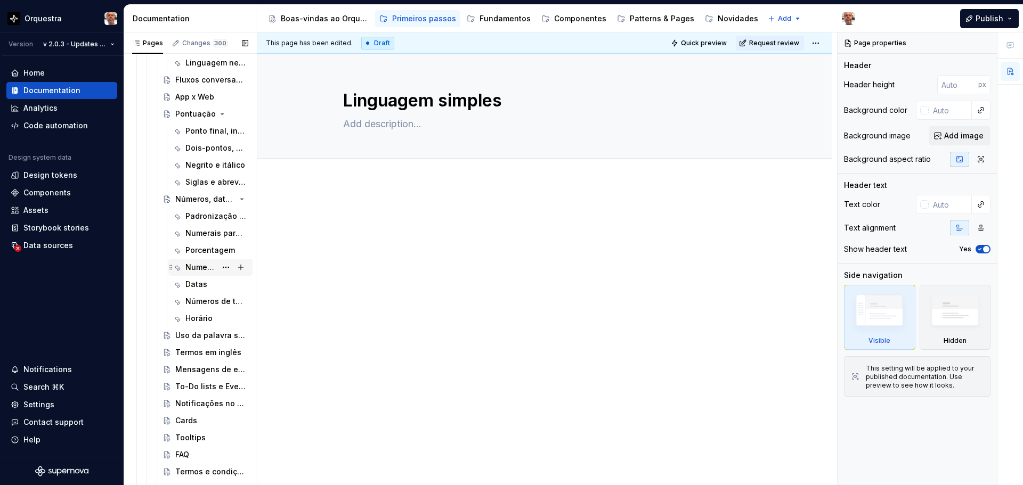
scroll to position [678, 0]
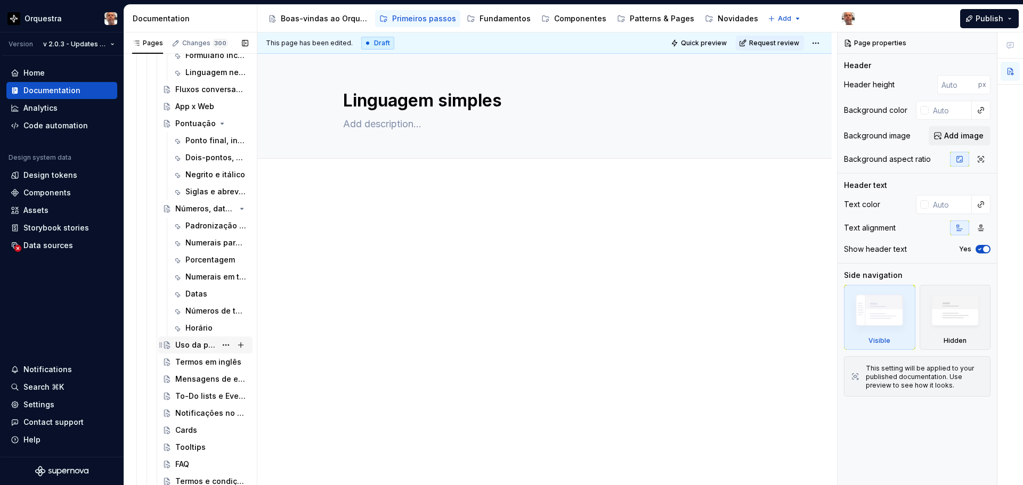
click at [210, 344] on div "Uso da palavra sucesso" at bounding box center [195, 345] width 41 height 11
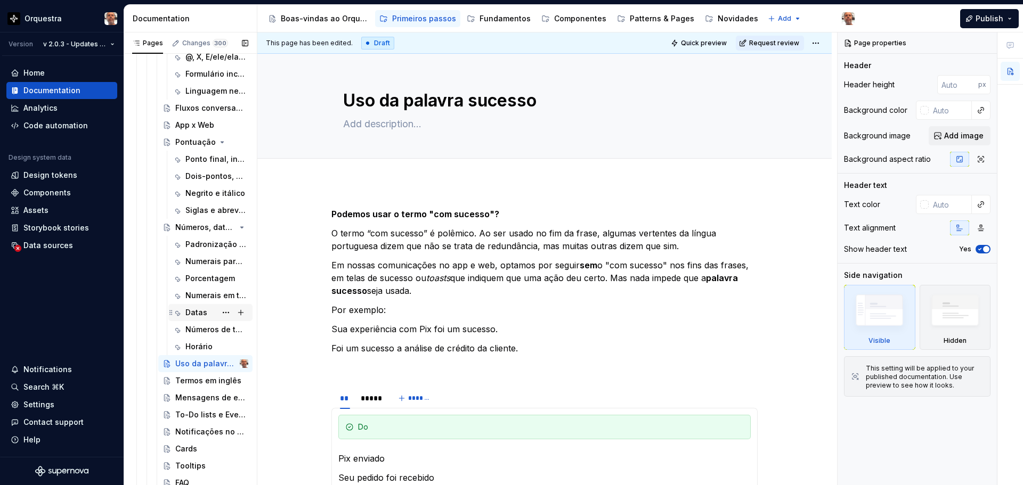
scroll to position [678, 0]
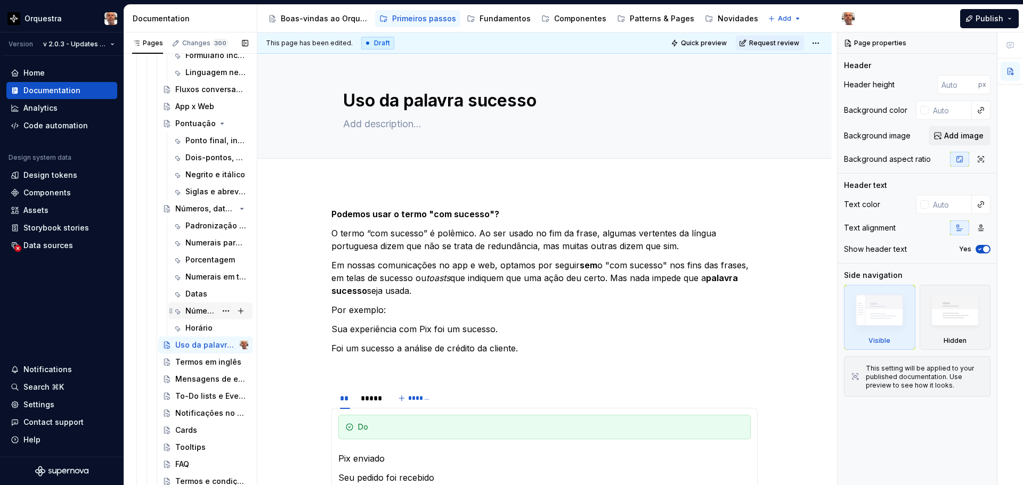
click at [203, 307] on div "Números de telefone" at bounding box center [200, 311] width 31 height 11
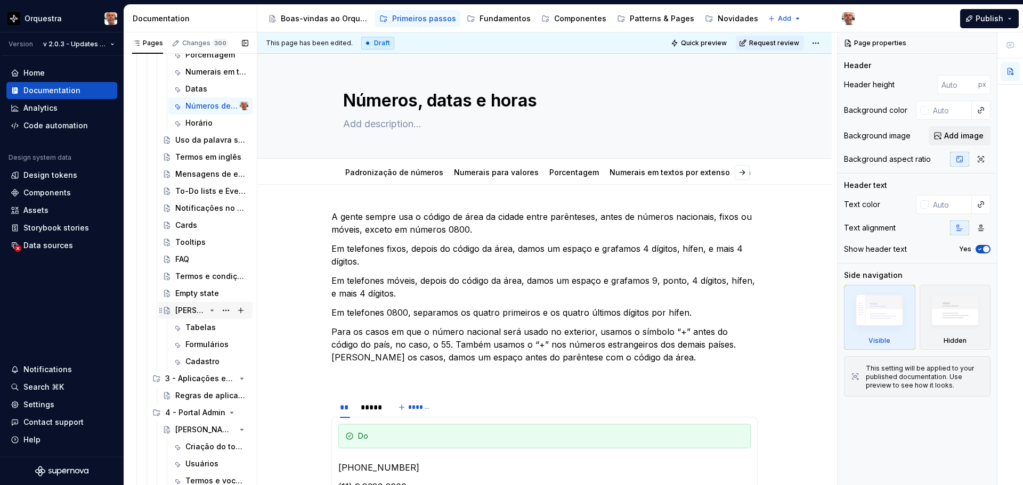
scroll to position [892, 0]
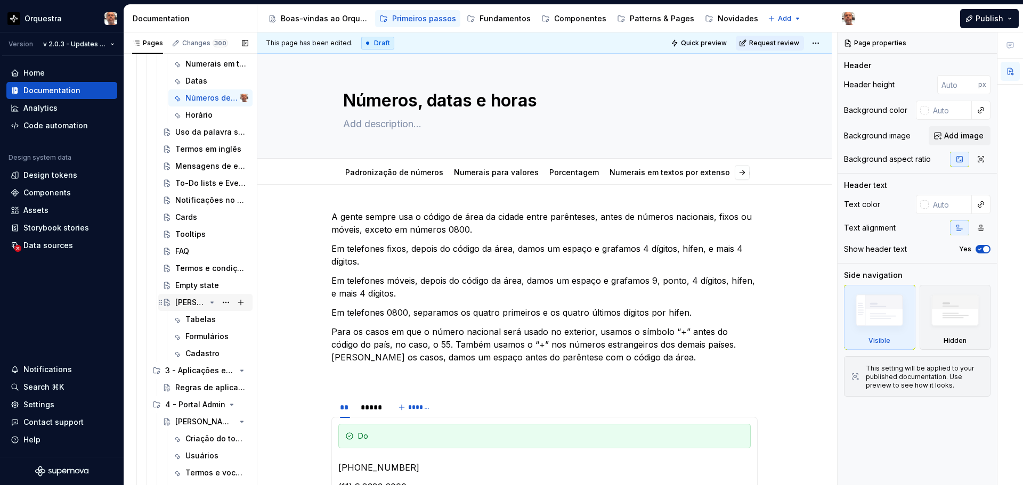
click at [191, 302] on div "[PERSON_NAME], formulários e cadastros" at bounding box center [190, 302] width 30 height 11
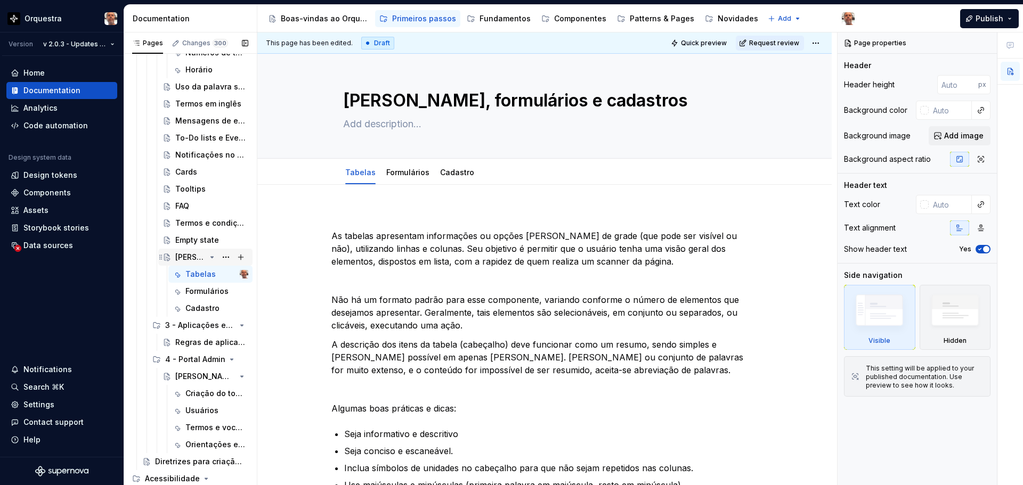
scroll to position [998, 0]
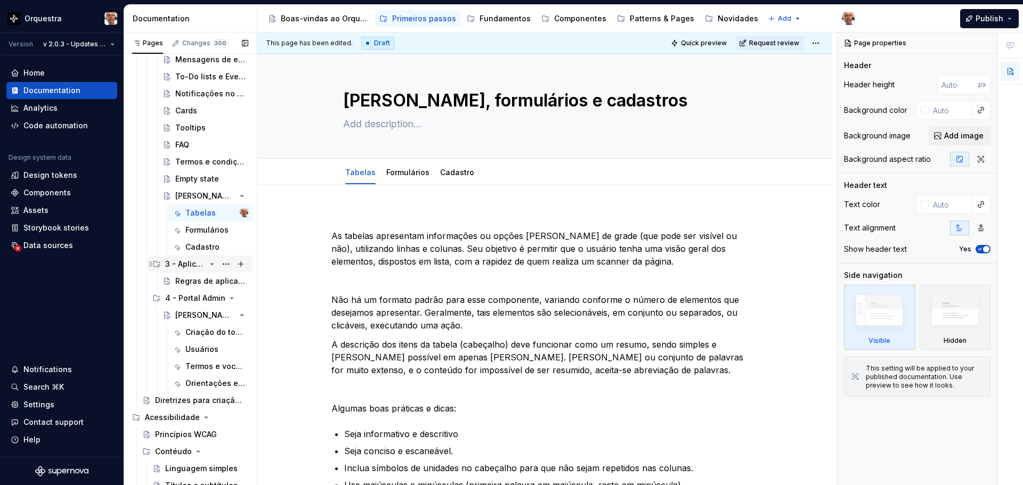
click at [187, 266] on div "3 - Aplicações em tela" at bounding box center [185, 264] width 40 height 11
click at [196, 283] on div "Regras de aplicação" at bounding box center [195, 281] width 41 height 11
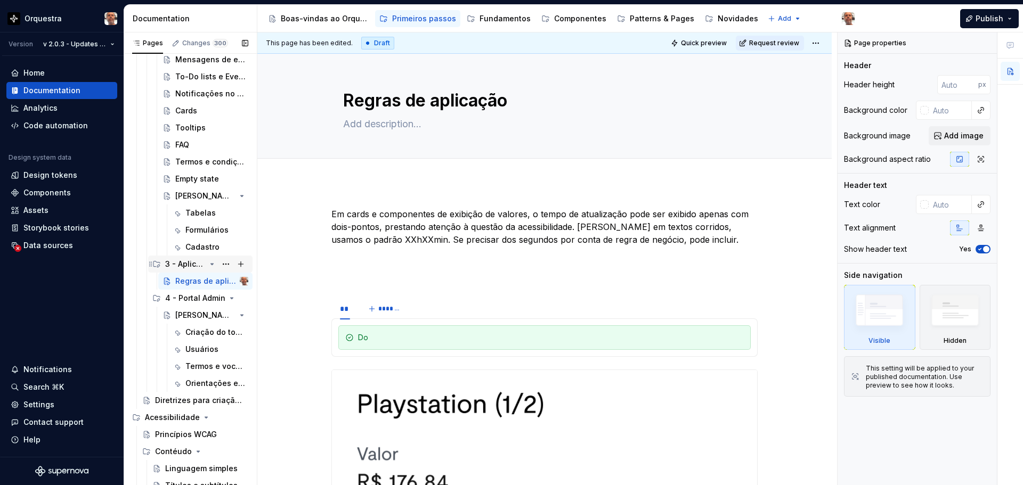
click at [181, 261] on div "3 - Aplicações em tela" at bounding box center [185, 264] width 40 height 11
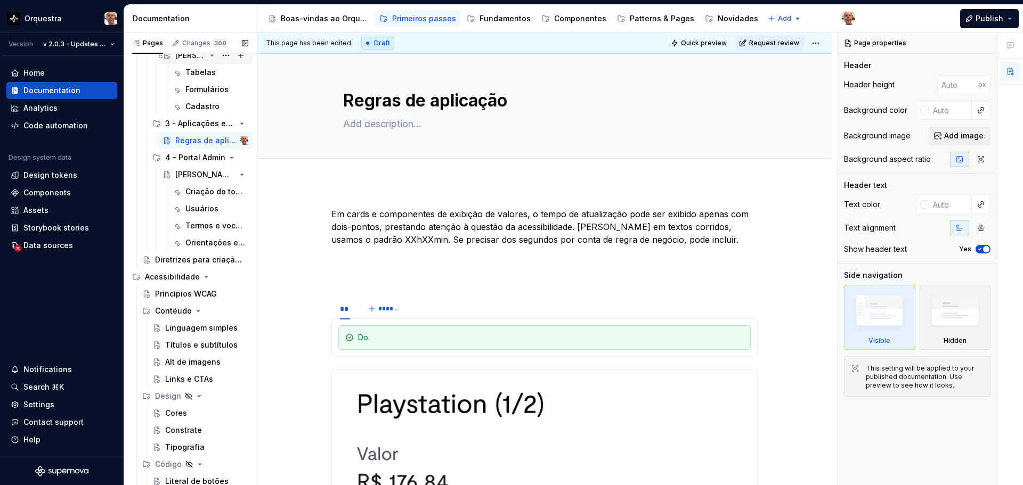
scroll to position [1158, 0]
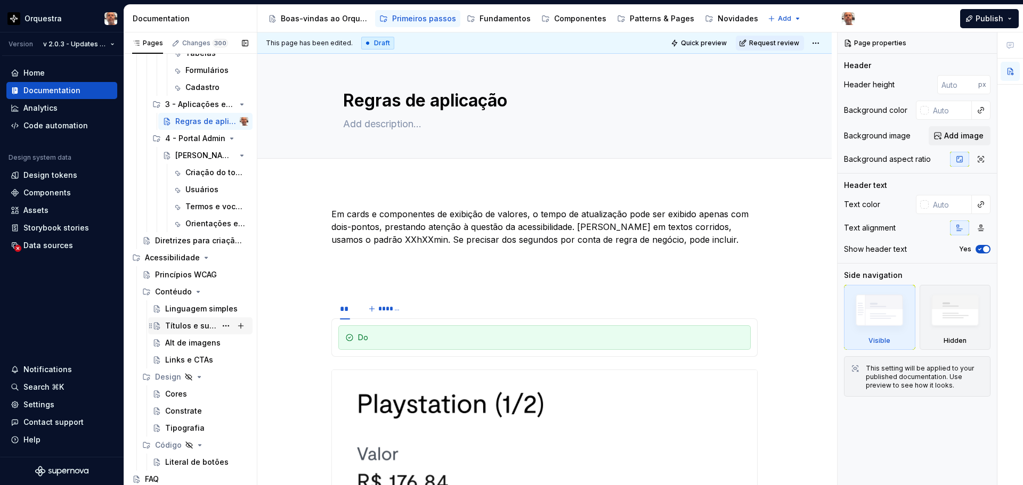
click at [197, 328] on div "Títulos e subtítulos" at bounding box center [190, 326] width 51 height 11
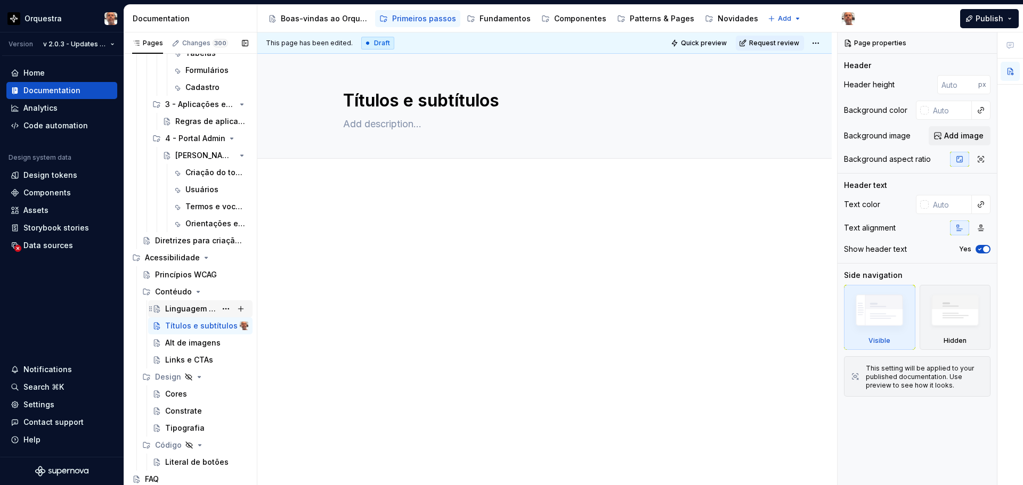
click at [191, 311] on div "Linguagem simples" at bounding box center [190, 309] width 51 height 11
click at [180, 360] on div "Links e CTAs" at bounding box center [189, 360] width 48 height 11
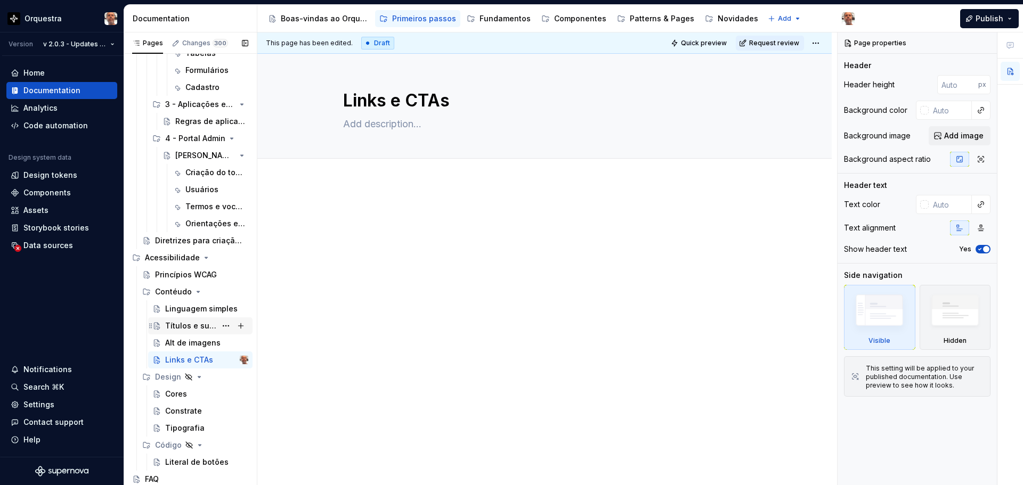
click at [192, 329] on div "Títulos e subtítulos" at bounding box center [190, 326] width 51 height 11
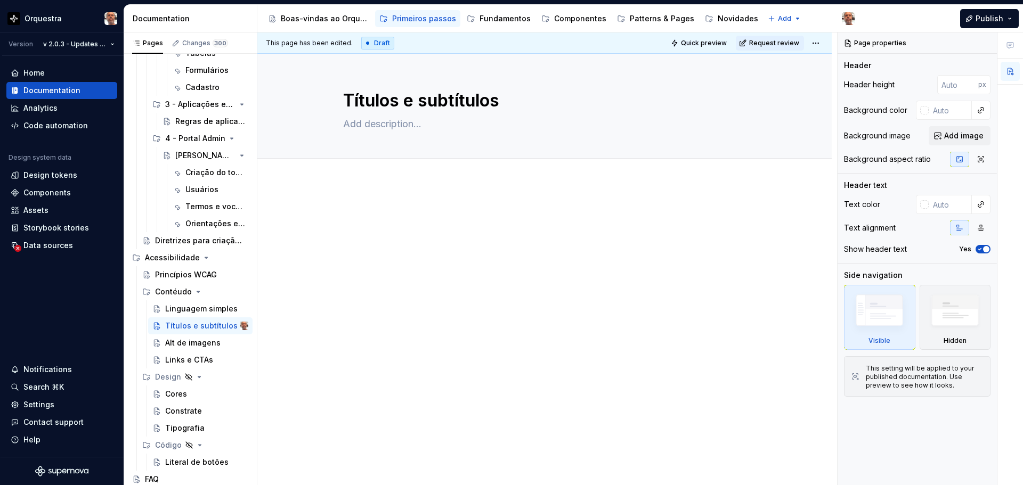
type textarea "*"
